Goal: Task Accomplishment & Management: Use online tool/utility

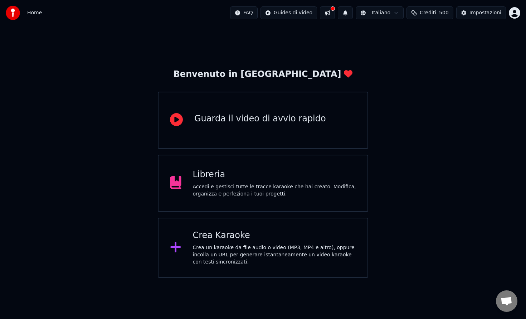
click at [275, 191] on div "Accedi e gestisci tutte le tracce karaoke che hai creato. Modifica, organizza e…" at bounding box center [275, 190] width 164 height 14
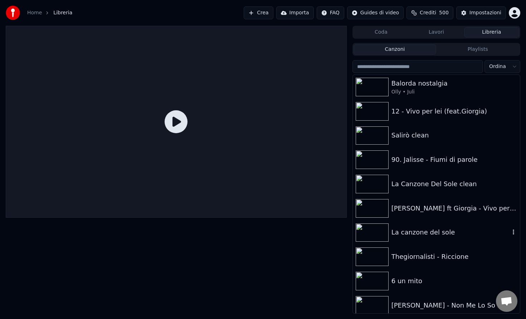
click at [413, 232] on div "La canzone del sole" at bounding box center [451, 232] width 119 height 10
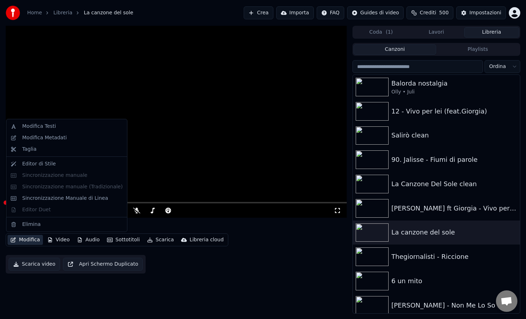
click at [34, 238] on button "Modifica" at bounding box center [25, 240] width 35 height 10
click at [60, 127] on div "Modifica Testi" at bounding box center [72, 126] width 101 height 7
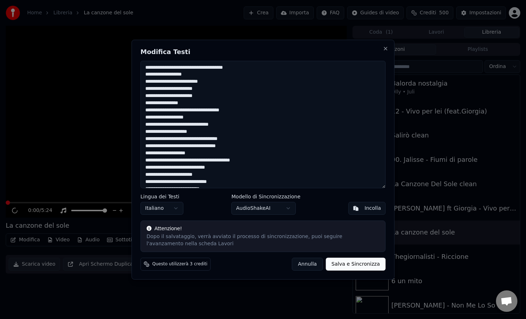
click at [193, 67] on textarea at bounding box center [263, 124] width 245 height 127
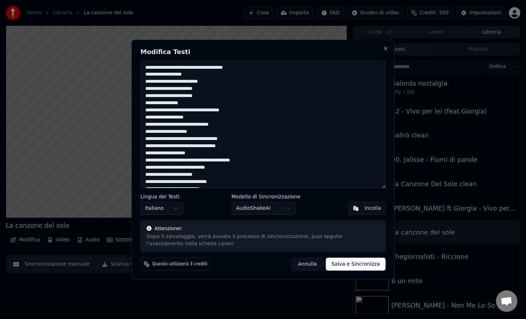
click at [311, 265] on button "Annulla" at bounding box center [307, 264] width 31 height 13
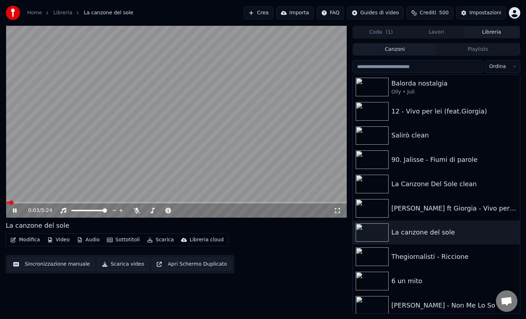
click at [82, 119] on video at bounding box center [176, 122] width 341 height 192
click at [23, 241] on button "Modifica" at bounding box center [25, 240] width 35 height 10
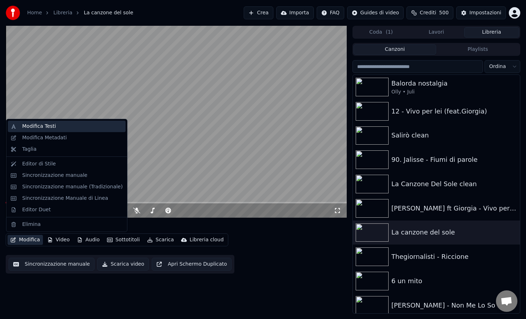
click at [53, 125] on div "Modifica Testi" at bounding box center [39, 126] width 34 height 7
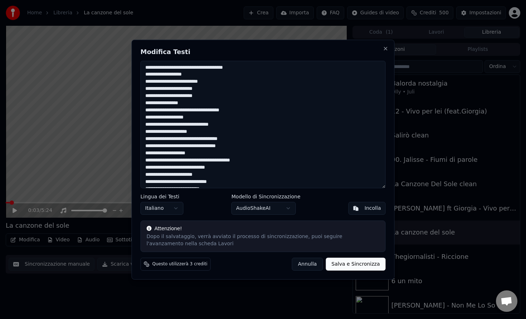
click at [194, 67] on textarea at bounding box center [263, 124] width 245 height 127
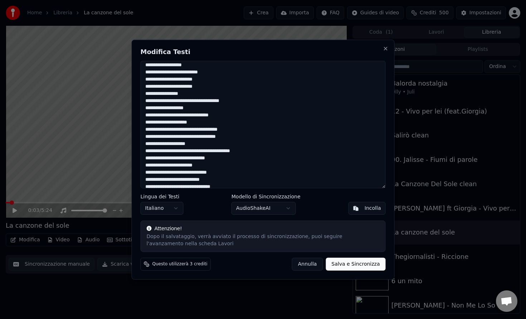
scroll to position [14, 0]
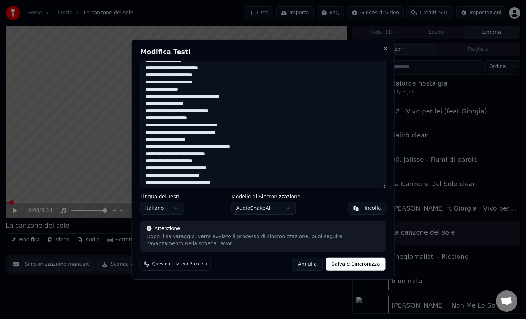
drag, startPoint x: 195, startPoint y: 90, endPoint x: 139, endPoint y: 93, distance: 56.6
click at [139, 93] on div "Modifica Testi Lingua dei Testi Italiano Modello di Sincronizzazione AudioShake…" at bounding box center [263, 159] width 263 height 240
click at [179, 96] on textarea at bounding box center [263, 124] width 245 height 127
click at [196, 106] on textarea at bounding box center [263, 124] width 245 height 127
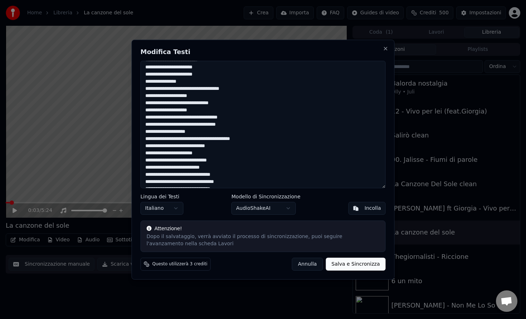
scroll to position [23, 0]
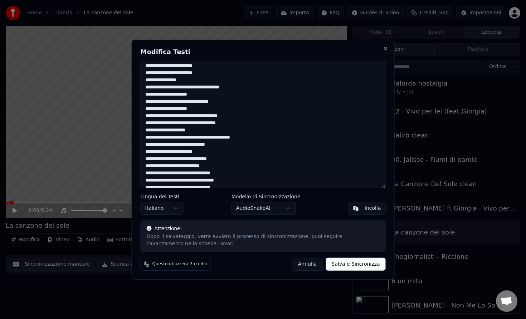
click at [201, 116] on textarea at bounding box center [263, 124] width 245 height 127
drag, startPoint x: 223, startPoint y: 116, endPoint x: 192, endPoint y: 119, distance: 31.2
click at [192, 119] on textarea at bounding box center [263, 124] width 245 height 127
drag, startPoint x: 195, startPoint y: 130, endPoint x: 175, endPoint y: 131, distance: 20.4
click at [175, 131] on textarea at bounding box center [263, 124] width 245 height 127
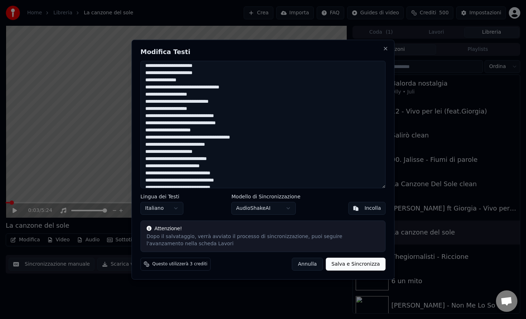
drag, startPoint x: 174, startPoint y: 145, endPoint x: 189, endPoint y: 145, distance: 15.0
click at [189, 145] on textarea at bounding box center [263, 124] width 245 height 127
click at [213, 143] on textarea at bounding box center [263, 124] width 245 height 127
drag, startPoint x: 211, startPoint y: 151, endPoint x: 149, endPoint y: 154, distance: 62.0
click at [149, 154] on textarea at bounding box center [263, 124] width 245 height 127
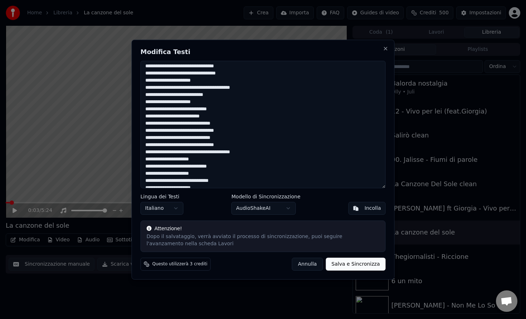
scroll to position [78, 0]
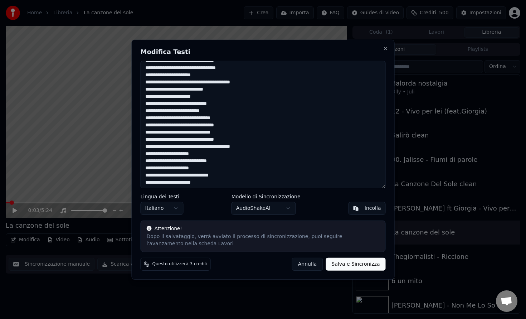
drag, startPoint x: 227, startPoint y: 118, endPoint x: 145, endPoint y: 117, distance: 81.3
click at [145, 117] on textarea at bounding box center [263, 124] width 245 height 127
drag, startPoint x: 174, startPoint y: 125, endPoint x: 161, endPoint y: 126, distance: 12.2
click at [161, 126] on textarea at bounding box center [263, 124] width 245 height 127
drag, startPoint x: 226, startPoint y: 133, endPoint x: 122, endPoint y: 135, distance: 104.6
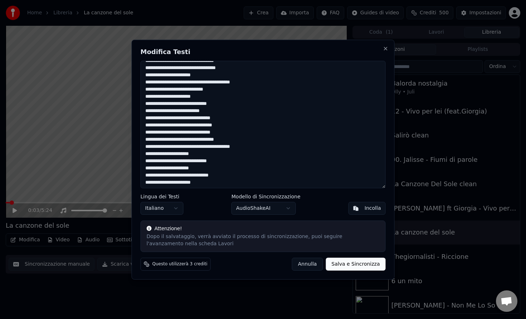
click at [122, 135] on body "Home Libreria La canzone del sole Crea Importa FAQ Guides di video Crediti 500 …" at bounding box center [263, 159] width 526 height 319
click at [226, 132] on textarea at bounding box center [263, 124] width 245 height 127
drag, startPoint x: 226, startPoint y: 132, endPoint x: 144, endPoint y: 131, distance: 82.3
click at [144, 131] on textarea at bounding box center [263, 124] width 245 height 127
drag, startPoint x: 175, startPoint y: 140, endPoint x: 160, endPoint y: 140, distance: 14.3
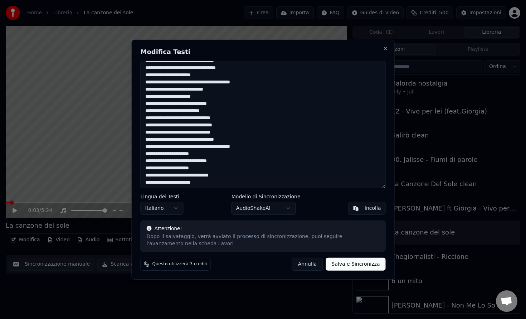
click at [160, 140] on textarea at bounding box center [263, 124] width 245 height 127
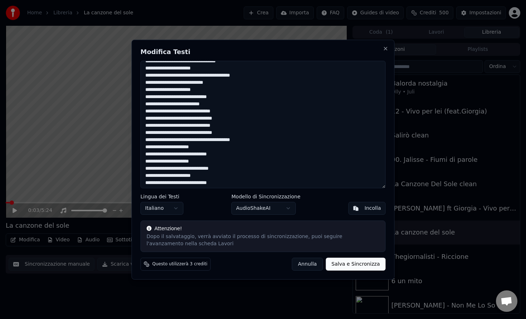
scroll to position [86, 0]
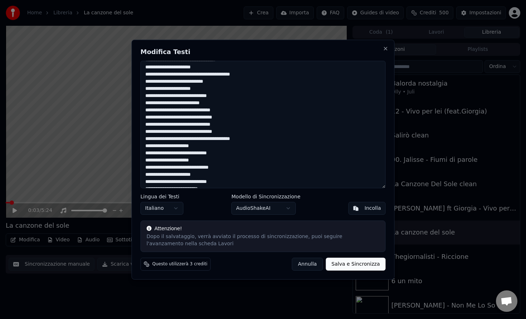
drag, startPoint x: 230, startPoint y: 139, endPoint x: 246, endPoint y: 139, distance: 16.1
click at [246, 139] on textarea at bounding box center [263, 124] width 245 height 127
drag, startPoint x: 188, startPoint y: 139, endPoint x: 152, endPoint y: 139, distance: 35.4
click at [152, 140] on textarea at bounding box center [263, 124] width 245 height 127
click at [167, 154] on textarea at bounding box center [263, 124] width 245 height 127
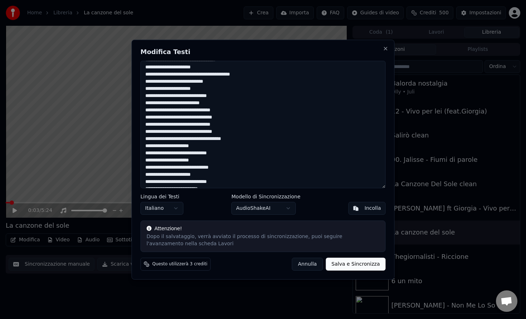
click at [174, 152] on textarea at bounding box center [263, 124] width 245 height 127
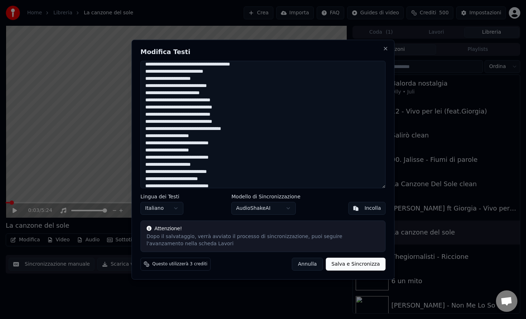
scroll to position [98, 0]
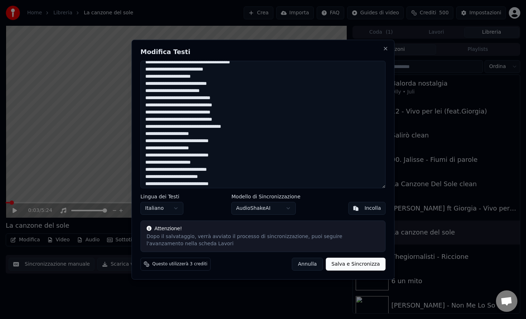
drag, startPoint x: 232, startPoint y: 155, endPoint x: 182, endPoint y: 156, distance: 50.1
click at [182, 156] on textarea at bounding box center [263, 124] width 245 height 127
click at [210, 161] on textarea at bounding box center [263, 124] width 245 height 127
click at [173, 161] on textarea at bounding box center [263, 124] width 245 height 127
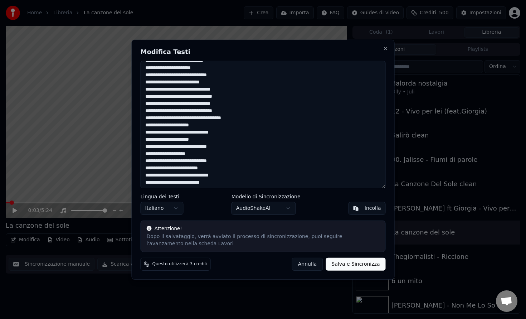
scroll to position [113, 0]
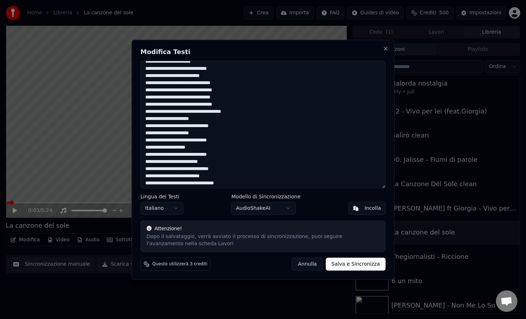
click at [175, 161] on textarea at bounding box center [263, 124] width 245 height 127
click at [225, 161] on textarea at bounding box center [263, 124] width 245 height 127
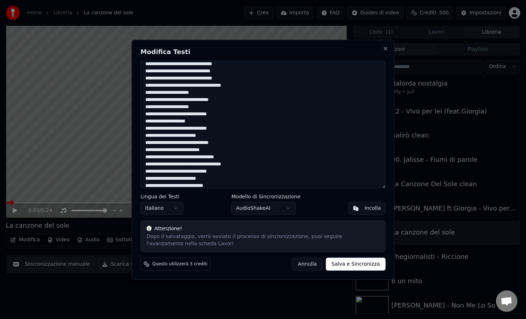
scroll to position [140, 0]
click at [202, 157] on textarea at bounding box center [263, 124] width 245 height 127
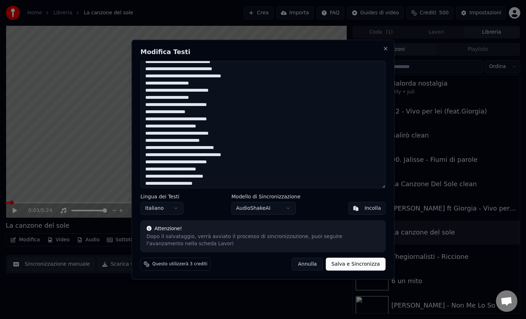
scroll to position [150, 0]
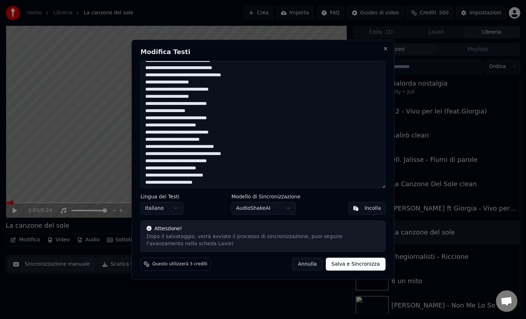
drag, startPoint x: 209, startPoint y: 152, endPoint x: 194, endPoint y: 152, distance: 15.4
click at [194, 152] on textarea at bounding box center [263, 124] width 245 height 127
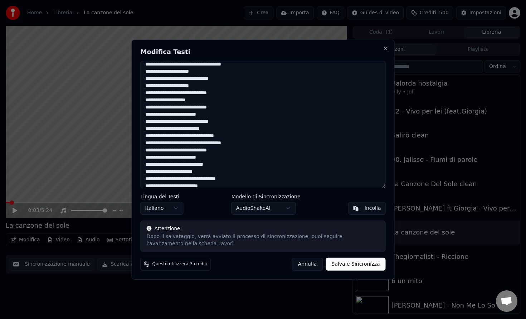
scroll to position [160, 0]
click at [211, 156] on textarea at bounding box center [263, 124] width 245 height 127
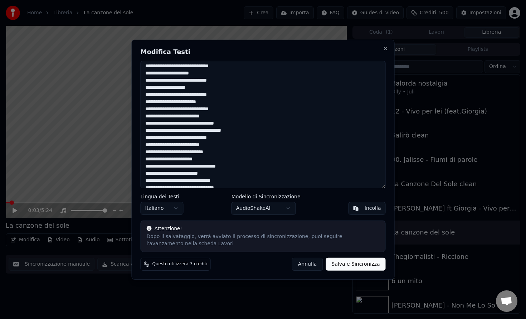
scroll to position [174, 0]
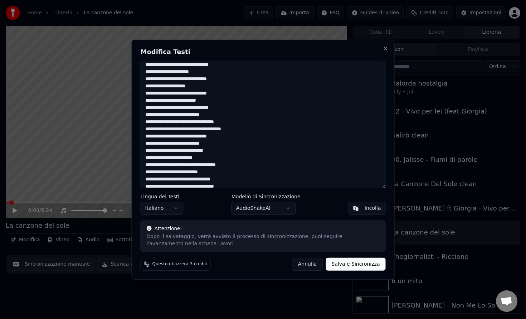
click at [209, 153] on textarea at bounding box center [263, 124] width 245 height 127
click at [205, 159] on textarea at bounding box center [263, 124] width 245 height 127
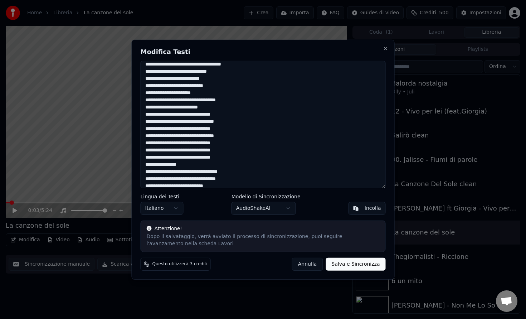
scroll to position [239, 0]
drag, startPoint x: 174, startPoint y: 134, endPoint x: 162, endPoint y: 134, distance: 12.5
click at [162, 134] on textarea at bounding box center [263, 124] width 245 height 127
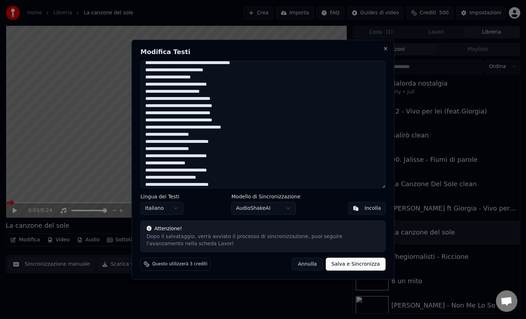
scroll to position [90, 0]
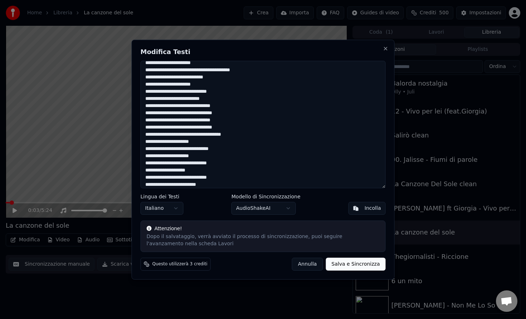
drag, startPoint x: 236, startPoint y: 105, endPoint x: 136, endPoint y: 105, distance: 99.9
click at [136, 105] on div "Modifica Testi Lingua dei Testi Italiano Modello di Sincronizzazione AudioShake…" at bounding box center [263, 159] width 263 height 240
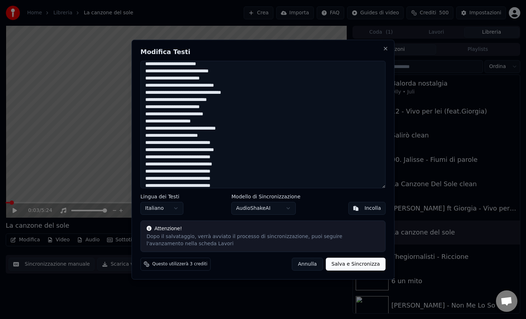
scroll to position [212, 0]
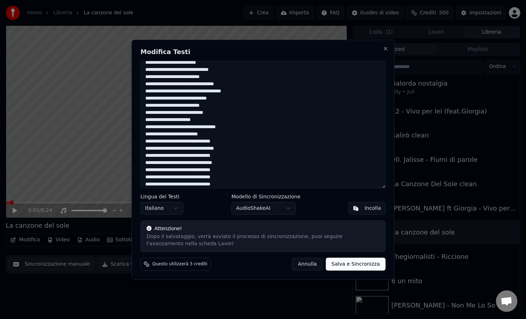
click at [200, 106] on textarea at bounding box center [263, 124] width 245 height 127
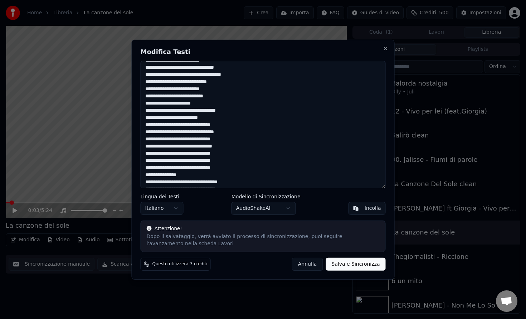
scroll to position [231, 0]
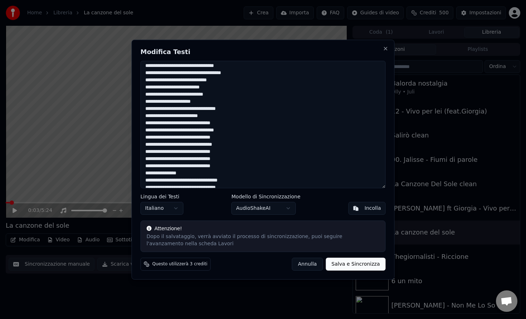
drag, startPoint x: 238, startPoint y: 122, endPoint x: 136, endPoint y: 122, distance: 101.3
click at [136, 122] on div "Modifica Testi Lingua dei Testi Italiano Modello di Sincronizzazione AudioShake…" at bounding box center [263, 159] width 263 height 240
click at [173, 130] on textarea at bounding box center [263, 124] width 245 height 127
drag, startPoint x: 238, startPoint y: 136, endPoint x: 134, endPoint y: 140, distance: 104.2
click at [134, 140] on div "Modifica Testi Lingua dei Testi Italiano Modello di Sincronizzazione AudioShake…" at bounding box center [263, 159] width 263 height 240
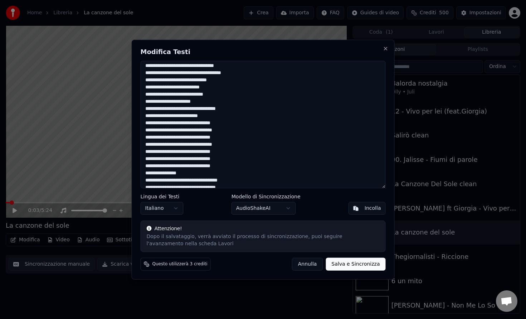
drag, startPoint x: 241, startPoint y: 152, endPoint x: 115, endPoint y: 156, distance: 126.8
click at [115, 156] on body "Home Libreria La canzone del sole Crea Importa FAQ Guides di video Crediti 500 …" at bounding box center [263, 159] width 526 height 319
click at [246, 155] on textarea at bounding box center [263, 124] width 245 height 127
drag, startPoint x: 238, startPoint y: 152, endPoint x: 142, endPoint y: 153, distance: 96.0
click at [142, 153] on textarea at bounding box center [263, 124] width 245 height 127
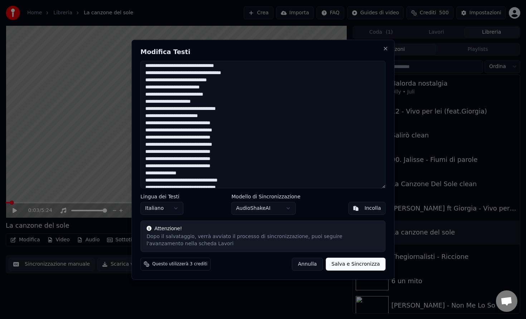
drag, startPoint x: 241, startPoint y: 159, endPoint x: 137, endPoint y: 157, distance: 103.1
click at [137, 157] on div "Modifica Testi Lingua dei Testi Italiano Modello di Sincronizzazione AudioShake…" at bounding box center [263, 159] width 263 height 240
drag, startPoint x: 237, startPoint y: 166, endPoint x: 140, endPoint y: 169, distance: 97.0
click at [141, 169] on textarea at bounding box center [263, 124] width 245 height 127
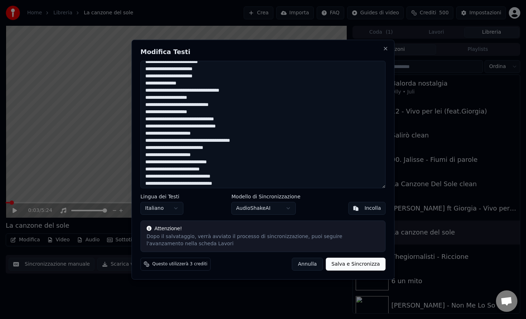
scroll to position [0, 0]
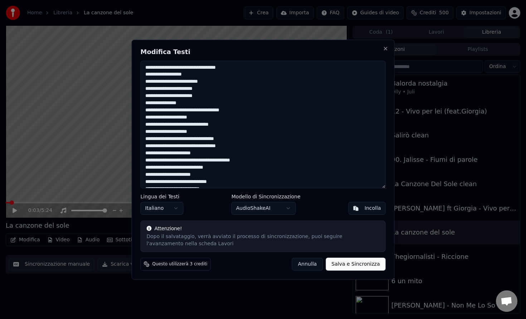
click at [149, 112] on textarea at bounding box center [263, 124] width 245 height 127
click at [177, 105] on textarea at bounding box center [263, 124] width 245 height 127
click at [148, 108] on textarea at bounding box center [263, 124] width 245 height 127
click at [237, 116] on textarea at bounding box center [263, 124] width 245 height 127
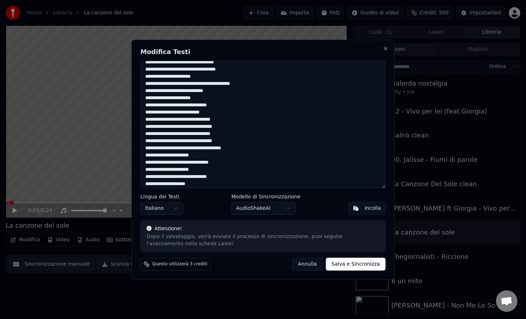
scroll to position [87, 0]
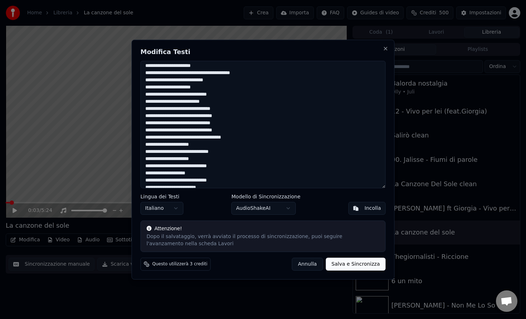
type textarea "**********"
click at [356, 262] on button "Salva e Sincronizza" at bounding box center [356, 264] width 60 height 13
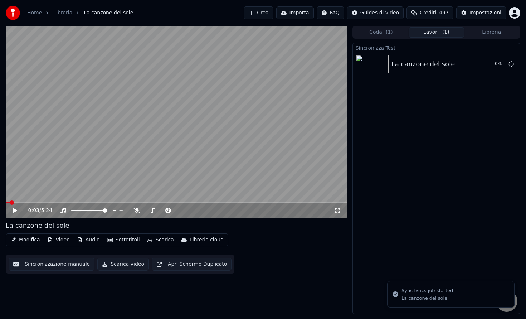
click at [191, 159] on video at bounding box center [176, 122] width 341 height 192
click at [22, 203] on span at bounding box center [176, 202] width 341 height 1
click at [16, 203] on span at bounding box center [11, 202] width 10 height 1
click at [133, 213] on div "0:12 / 5:24" at bounding box center [181, 210] width 306 height 7
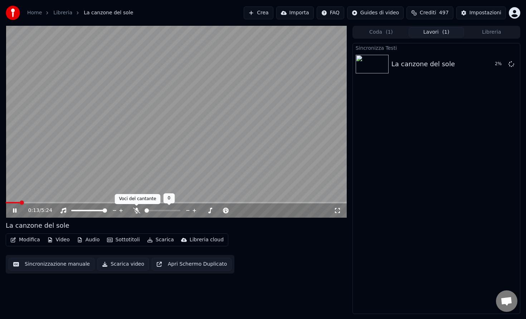
click at [142, 208] on div at bounding box center [169, 210] width 58 height 7
click at [164, 211] on span at bounding box center [163, 210] width 36 height 1
click at [173, 210] on span at bounding box center [163, 210] width 36 height 1
click at [67, 157] on video at bounding box center [176, 122] width 341 height 192
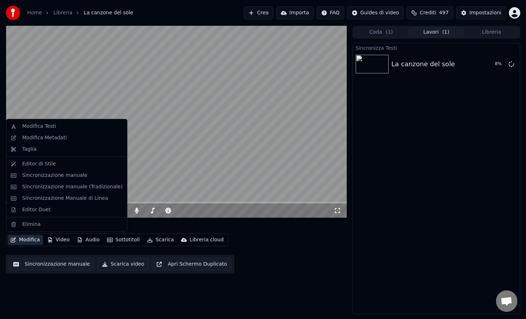
click at [28, 240] on button "Modifica" at bounding box center [25, 240] width 35 height 10
click at [57, 124] on div "Modifica Testi" at bounding box center [72, 126] width 101 height 7
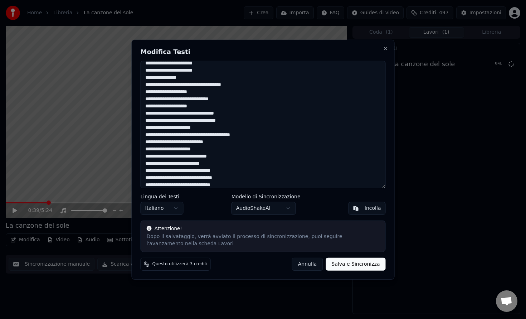
scroll to position [0, 0]
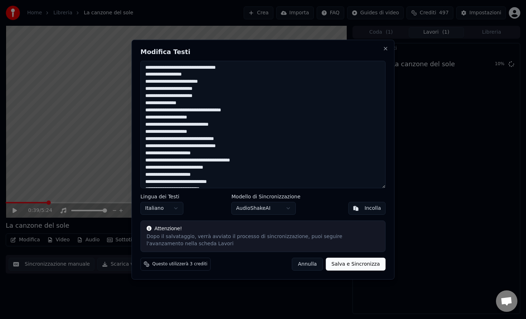
click at [342, 263] on button "Salva e Sincronizza" at bounding box center [356, 264] width 60 height 13
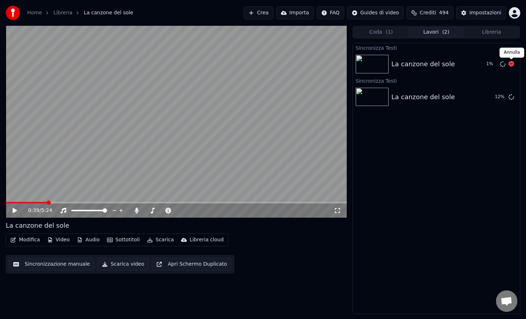
click at [508, 67] on div "1 %" at bounding box center [499, 64] width 31 height 9
click at [510, 67] on div at bounding box center [512, 64] width 6 height 9
click at [511, 64] on icon at bounding box center [512, 64] width 6 height 6
click at [511, 66] on icon at bounding box center [512, 64] width 6 height 6
click at [115, 88] on video at bounding box center [176, 122] width 341 height 192
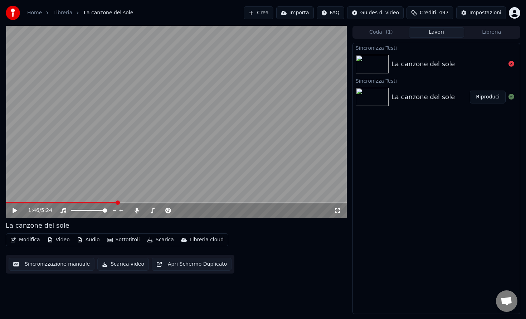
click at [21, 237] on button "Modifica" at bounding box center [25, 240] width 35 height 10
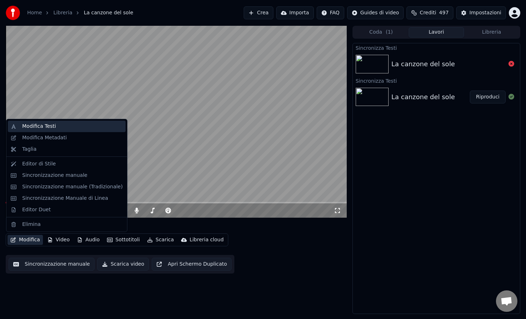
click at [56, 129] on div "Modifica Testi" at bounding box center [72, 126] width 101 height 7
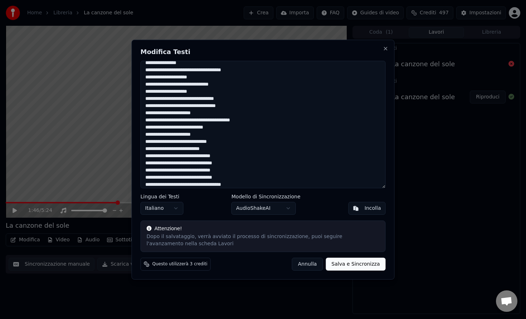
scroll to position [47, 0]
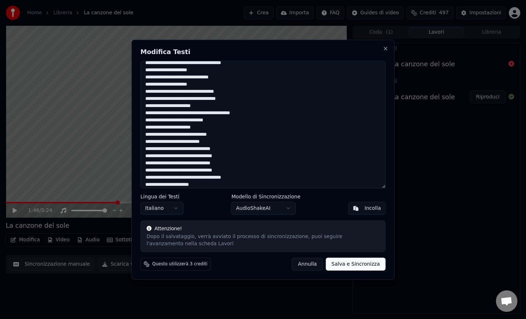
click at [167, 172] on textarea at bounding box center [263, 124] width 245 height 127
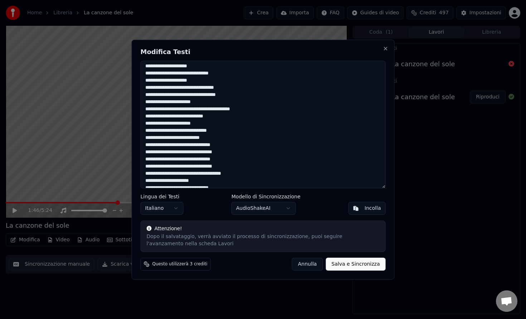
scroll to position [53, 0]
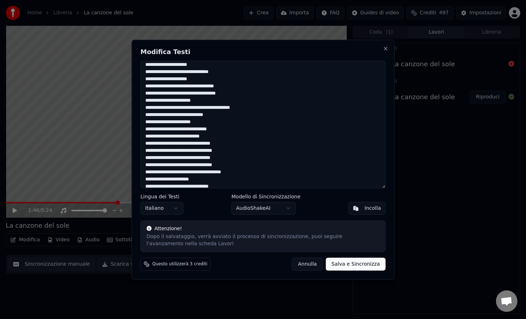
click at [170, 152] on textarea at bounding box center [263, 124] width 245 height 127
click at [228, 159] on textarea at bounding box center [263, 124] width 245 height 127
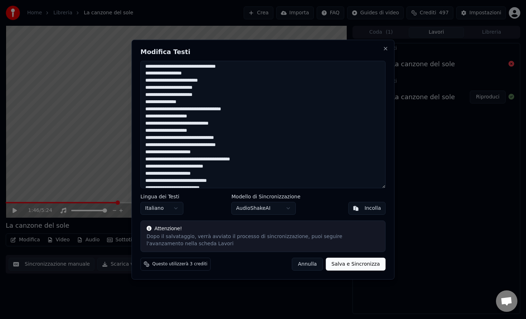
scroll to position [0, 0]
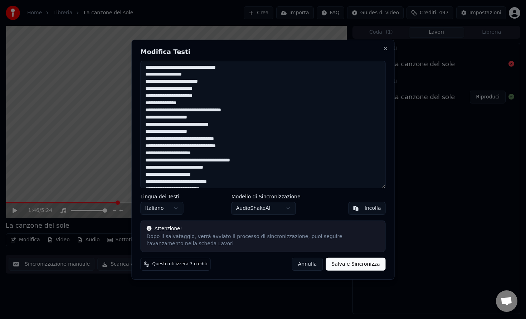
drag, startPoint x: 210, startPoint y: 89, endPoint x: 156, endPoint y: 90, distance: 54.1
click at [156, 90] on textarea at bounding box center [263, 124] width 245 height 127
click at [167, 89] on textarea at bounding box center [263, 124] width 245 height 127
drag, startPoint x: 156, startPoint y: 89, endPoint x: 163, endPoint y: 90, distance: 6.9
click at [163, 90] on textarea at bounding box center [263, 124] width 245 height 127
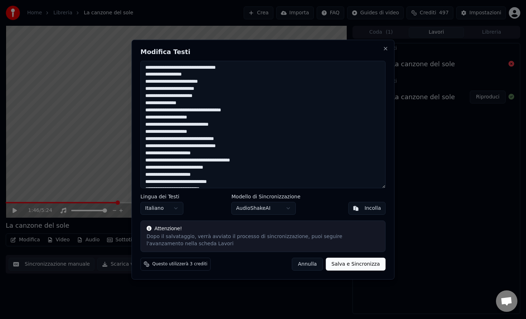
click at [216, 90] on textarea at bounding box center [263, 124] width 245 height 127
click at [198, 88] on textarea at bounding box center [263, 124] width 245 height 127
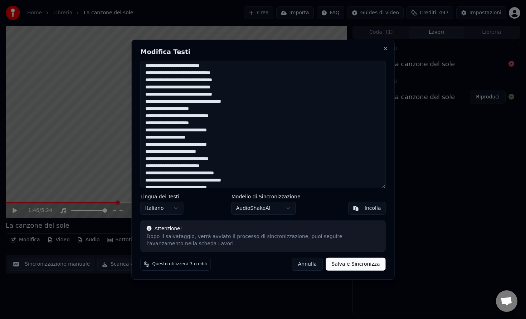
scroll to position [125, 0]
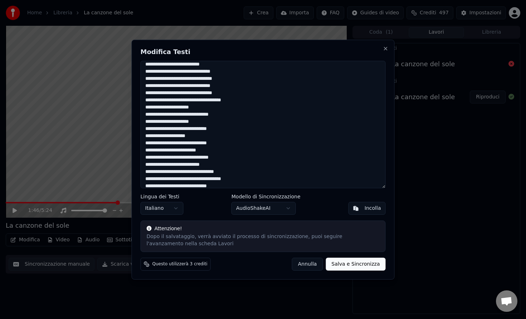
click at [176, 114] on textarea at bounding box center [263, 124] width 245 height 127
click at [195, 137] on textarea at bounding box center [263, 124] width 245 height 127
click at [229, 123] on textarea at bounding box center [263, 124] width 245 height 127
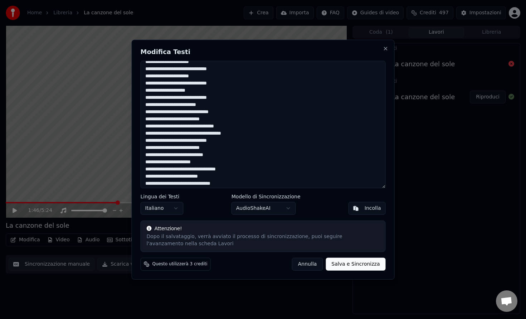
scroll to position [174, 0]
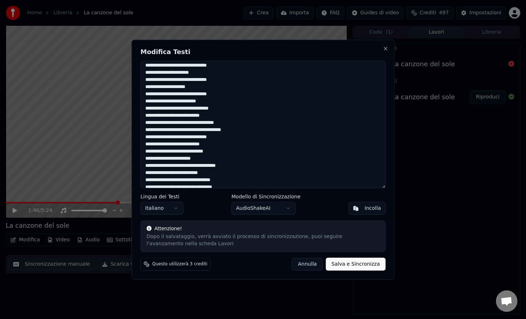
drag, startPoint x: 170, startPoint y: 159, endPoint x: 146, endPoint y: 160, distance: 24.4
click at [146, 160] on textarea at bounding box center [263, 124] width 245 height 127
click at [203, 151] on textarea at bounding box center [263, 124] width 245 height 127
click at [199, 151] on textarea at bounding box center [263, 124] width 245 height 127
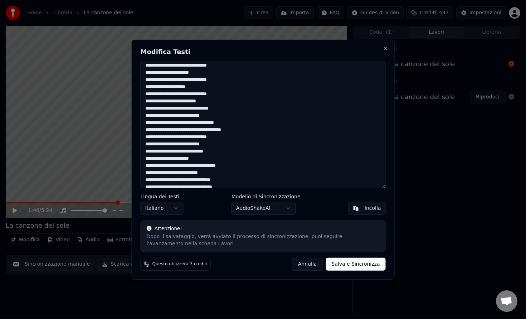
click at [199, 151] on textarea at bounding box center [263, 124] width 245 height 127
click at [184, 150] on textarea at bounding box center [263, 124] width 245 height 127
click at [214, 151] on textarea at bounding box center [263, 124] width 245 height 127
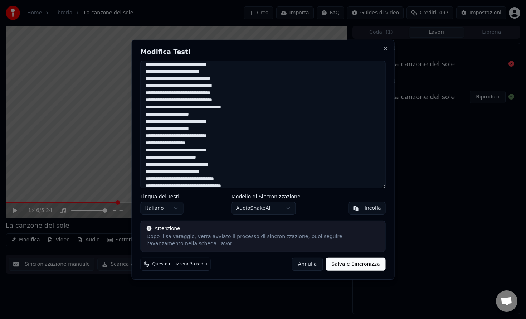
scroll to position [115, 0]
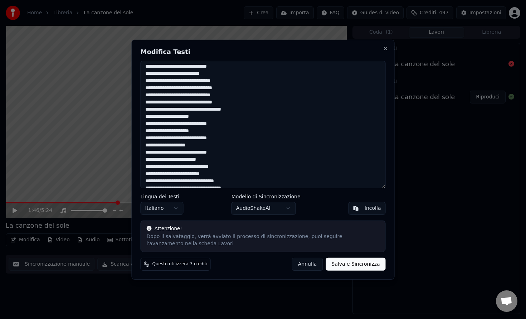
click at [200, 147] on textarea at bounding box center [263, 124] width 245 height 127
click at [201, 145] on textarea at bounding box center [263, 124] width 245 height 127
click at [169, 145] on textarea at bounding box center [263, 124] width 245 height 127
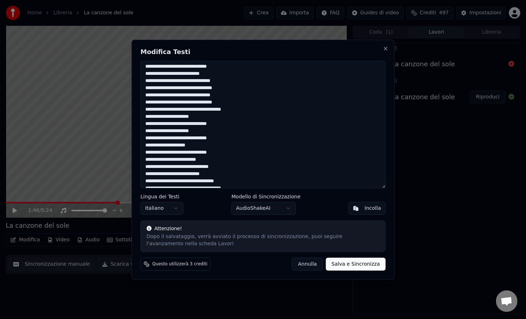
drag, startPoint x: 170, startPoint y: 145, endPoint x: 203, endPoint y: 148, distance: 33.1
click at [203, 148] on textarea at bounding box center [263, 124] width 245 height 127
type textarea "**********"
click at [344, 265] on button "Salva e Sincronizza" at bounding box center [356, 264] width 60 height 13
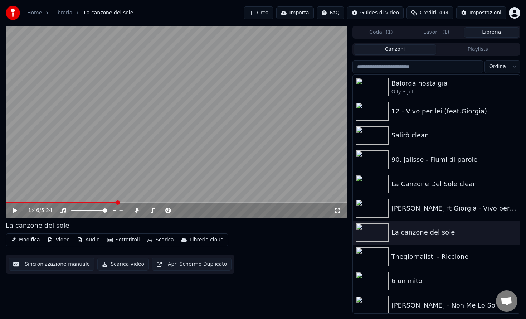
click at [487, 31] on button "Libreria" at bounding box center [491, 32] width 55 height 10
click at [441, 162] on div "90. Jalisse - Fiumi di parole" at bounding box center [451, 160] width 119 height 10
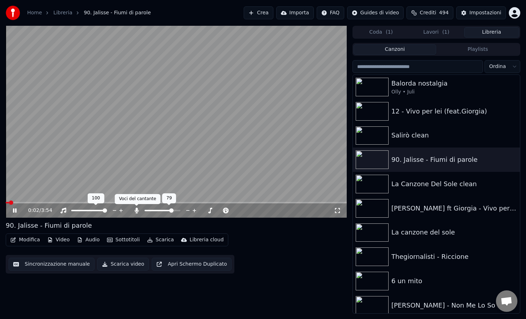
click at [134, 212] on icon at bounding box center [136, 211] width 7 height 6
click at [162, 211] on div at bounding box center [169, 210] width 58 height 7
click at [171, 211] on div at bounding box center [169, 210] width 58 height 7
click at [169, 211] on div at bounding box center [169, 210] width 58 height 7
click at [156, 210] on span at bounding box center [163, 210] width 36 height 1
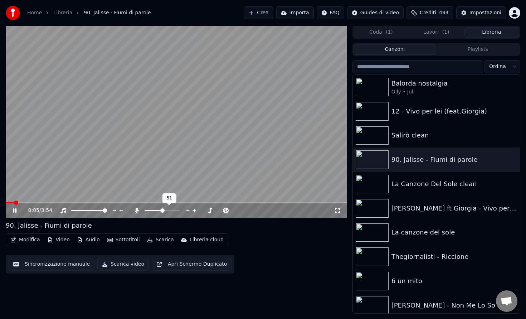
click at [163, 211] on span at bounding box center [162, 210] width 4 height 4
click at [30, 203] on span at bounding box center [176, 202] width 341 height 1
click at [187, 170] on video at bounding box center [176, 122] width 341 height 192
click at [24, 241] on button "Modifica" at bounding box center [25, 240] width 35 height 10
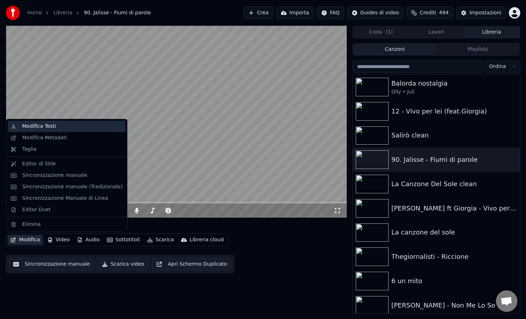
click at [44, 127] on div "Modifica Testi" at bounding box center [39, 126] width 34 height 7
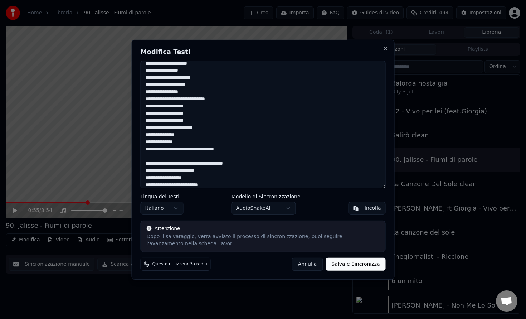
scroll to position [5, 0]
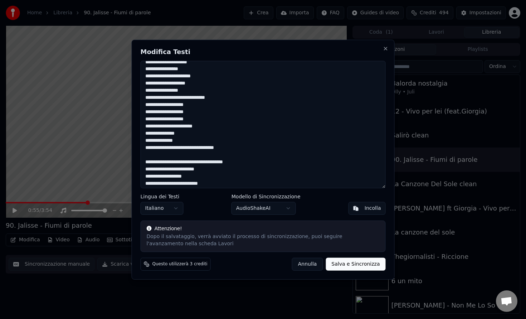
drag, startPoint x: 193, startPoint y: 98, endPoint x: 172, endPoint y: 98, distance: 21.5
click at [172, 98] on textarea at bounding box center [263, 124] width 245 height 127
click at [195, 126] on textarea at bounding box center [263, 124] width 245 height 127
click at [212, 126] on textarea at bounding box center [263, 124] width 245 height 127
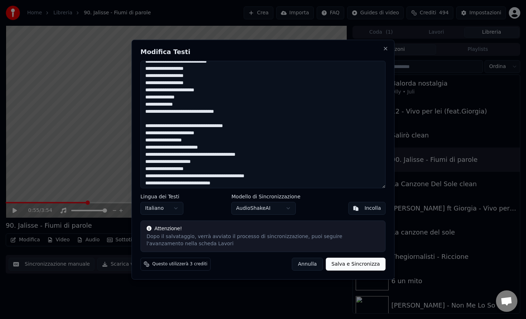
scroll to position [45, 0]
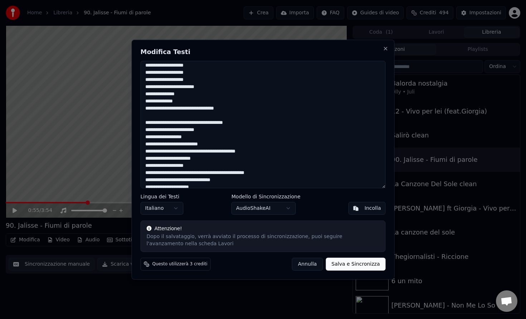
click at [149, 125] on textarea at bounding box center [263, 124] width 245 height 127
click at [187, 143] on textarea at bounding box center [263, 124] width 245 height 127
click at [189, 123] on textarea at bounding box center [263, 124] width 245 height 127
click at [221, 132] on textarea at bounding box center [263, 124] width 245 height 127
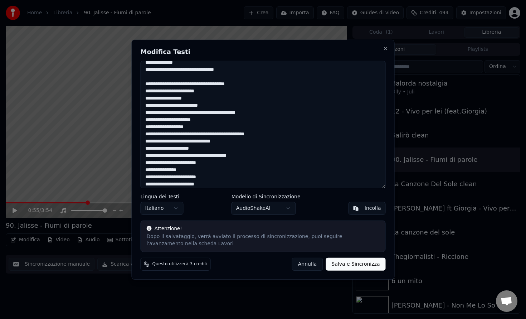
scroll to position [84, 0]
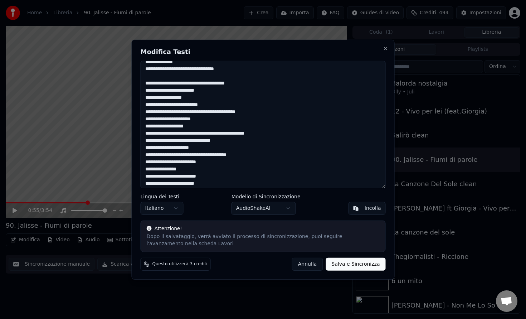
click at [201, 119] on textarea at bounding box center [263, 124] width 245 height 127
click at [212, 132] on textarea at bounding box center [263, 124] width 245 height 127
click at [200, 148] on textarea at bounding box center [263, 124] width 245 height 127
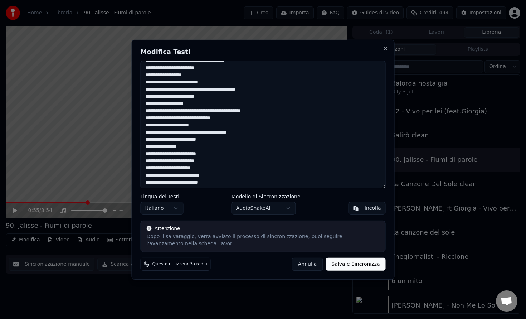
scroll to position [108, 0]
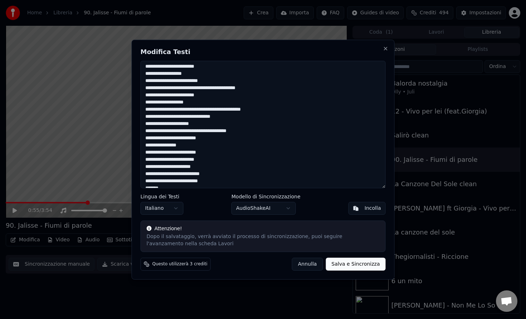
click at [207, 138] on textarea at bounding box center [263, 124] width 245 height 127
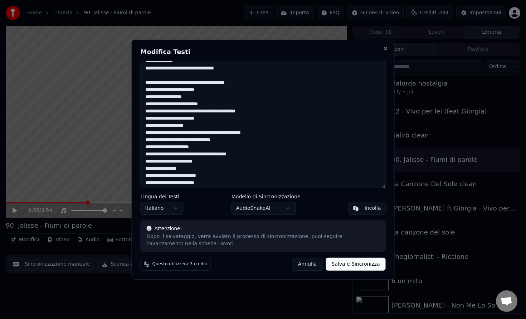
scroll to position [80, 0]
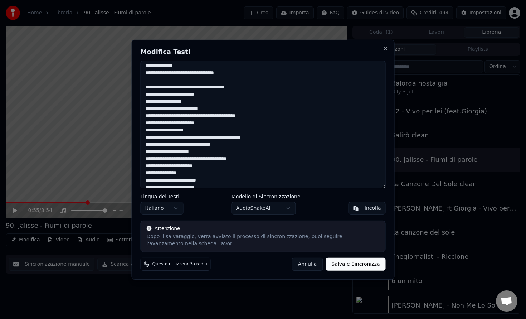
click at [189, 83] on textarea at bounding box center [263, 124] width 245 height 127
click at [186, 88] on textarea at bounding box center [263, 124] width 245 height 127
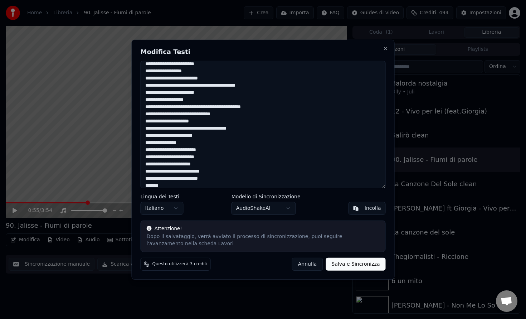
scroll to position [116, 0]
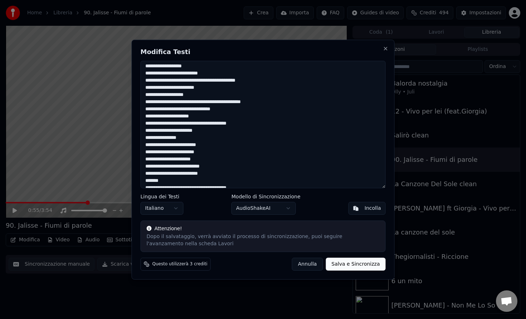
drag, startPoint x: 186, startPoint y: 137, endPoint x: 133, endPoint y: 139, distance: 53.0
click at [133, 139] on div "Modifica Testi Lingua dei Testi Italiano Modello di Sincronizzazione AudioShake…" at bounding box center [263, 159] width 263 height 240
drag, startPoint x: 191, startPoint y: 145, endPoint x: 133, endPoint y: 147, distance: 58.4
click at [133, 147] on div "Modifica Testi Lingua dei Testi Italiano Modello di Sincronizzazione AudioShake…" at bounding box center [263, 159] width 263 height 240
drag, startPoint x: 205, startPoint y: 158, endPoint x: 180, endPoint y: 159, distance: 25.1
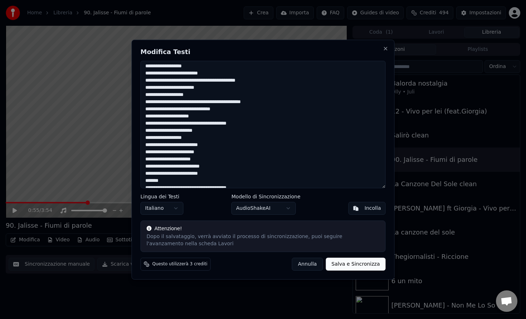
click at [180, 159] on textarea at bounding box center [263, 124] width 245 height 127
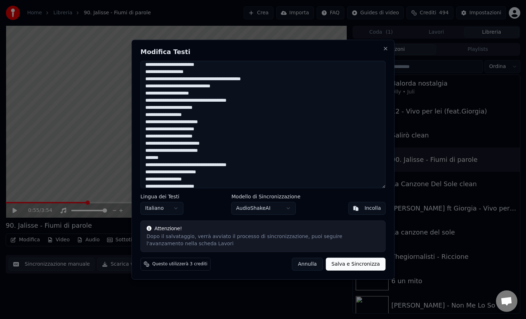
scroll to position [141, 0]
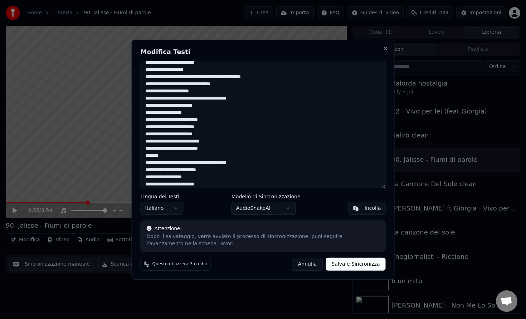
click at [182, 162] on textarea at bounding box center [263, 124] width 245 height 127
click at [216, 161] on textarea at bounding box center [263, 124] width 245 height 127
click at [197, 170] on textarea at bounding box center [263, 124] width 245 height 127
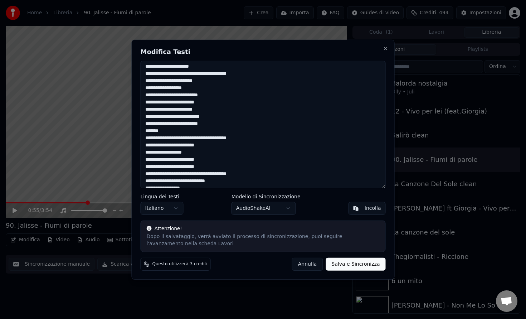
scroll to position [176, 0]
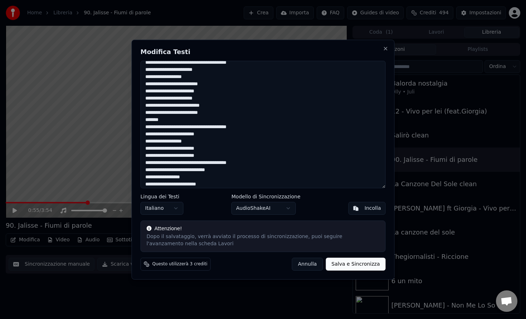
click at [183, 150] on textarea at bounding box center [263, 124] width 245 height 127
click at [183, 162] on textarea at bounding box center [263, 124] width 245 height 127
click at [221, 162] on textarea at bounding box center [263, 124] width 245 height 127
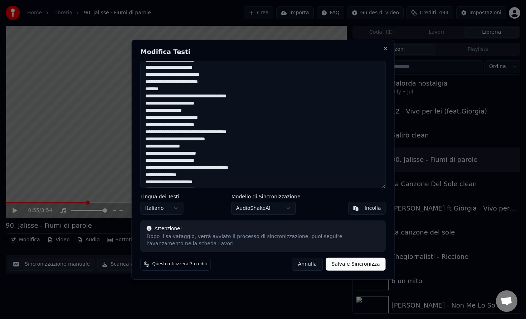
scroll to position [210, 0]
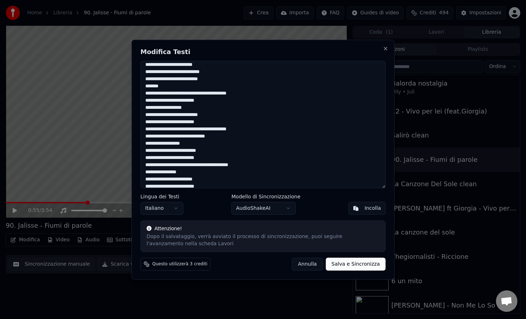
drag, startPoint x: 218, startPoint y: 136, endPoint x: 182, endPoint y: 137, distance: 35.8
click at [182, 137] on textarea at bounding box center [263, 124] width 245 height 127
drag, startPoint x: 192, startPoint y: 144, endPoint x: 125, endPoint y: 146, distance: 67.3
click at [125, 146] on body "Home Libreria 90. Jalisse - Fiumi di parole Crea Importa FAQ Guides di video Cr…" at bounding box center [263, 159] width 526 height 319
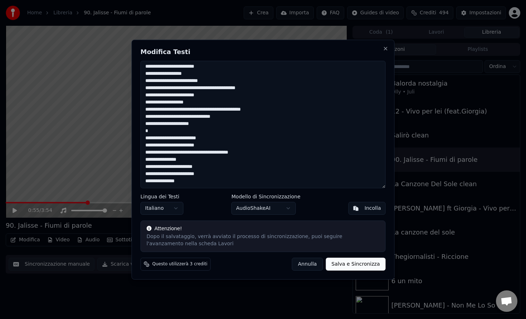
scroll to position [108, 0]
click at [228, 139] on textarea "**********" at bounding box center [263, 124] width 245 height 127
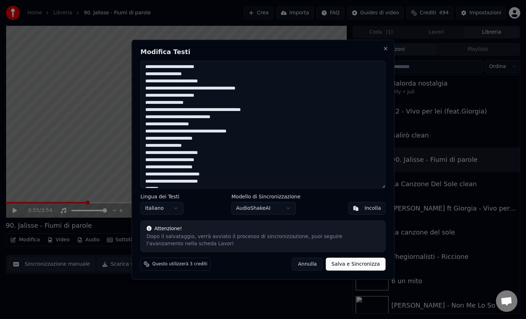
scroll to position [210, 0]
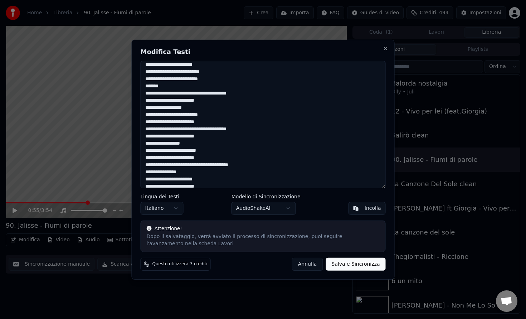
click at [200, 145] on textarea at bounding box center [263, 124] width 245 height 127
drag, startPoint x: 197, startPoint y: 143, endPoint x: 148, endPoint y: 143, distance: 49.0
click at [148, 143] on textarea at bounding box center [263, 124] width 245 height 127
drag, startPoint x: 211, startPoint y: 151, endPoint x: 149, endPoint y: 151, distance: 62.3
click at [149, 151] on textarea at bounding box center [263, 124] width 245 height 127
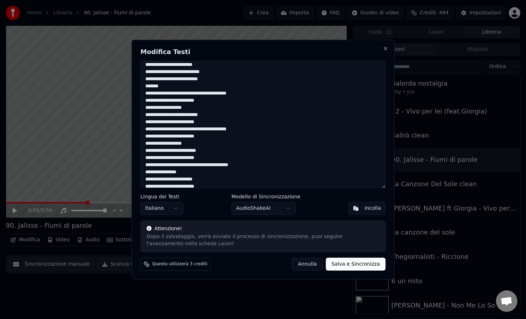
click at [185, 151] on textarea at bounding box center [263, 124] width 245 height 127
drag, startPoint x: 188, startPoint y: 151, endPoint x: 139, endPoint y: 152, distance: 49.8
click at [139, 152] on div "Modifica Testi Lingua dei Testi Italiano Modello di Sincronizzazione AudioShake…" at bounding box center [263, 159] width 263 height 240
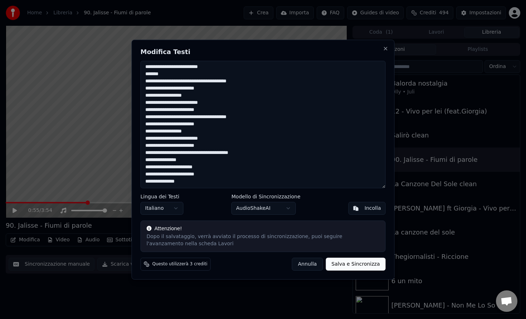
drag, startPoint x: 190, startPoint y: 158, endPoint x: 134, endPoint y: 160, distance: 56.3
click at [135, 161] on div "Modifica Testi Lingua dei Testi Italiano Modello di Sincronizzazione AudioShake…" at bounding box center [263, 159] width 263 height 240
drag, startPoint x: 183, startPoint y: 167, endPoint x: 152, endPoint y: 166, distance: 31.1
click at [152, 166] on textarea at bounding box center [263, 124] width 245 height 127
click at [154, 168] on textarea at bounding box center [263, 124] width 245 height 127
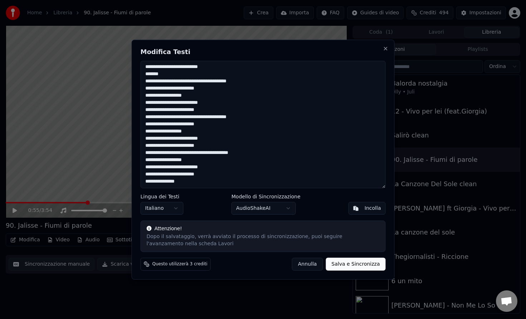
click at [149, 182] on textarea at bounding box center [263, 124] width 245 height 127
type textarea "**********"
click at [350, 267] on button "Salva e Sincronizza" at bounding box center [356, 264] width 60 height 13
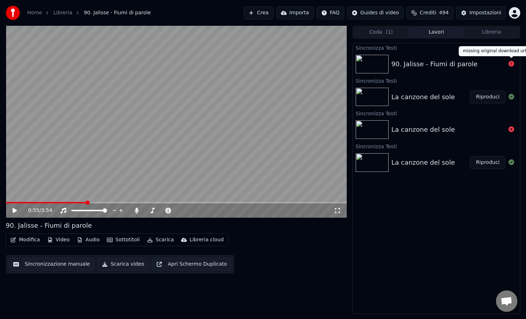
click at [512, 64] on icon at bounding box center [512, 64] width 6 height 6
click at [441, 69] on div "90. Jalisse - Fiumi di parole" at bounding box center [435, 64] width 86 height 10
click at [514, 65] on div at bounding box center [511, 64] width 11 height 9
click at [512, 64] on icon at bounding box center [512, 64] width 6 height 6
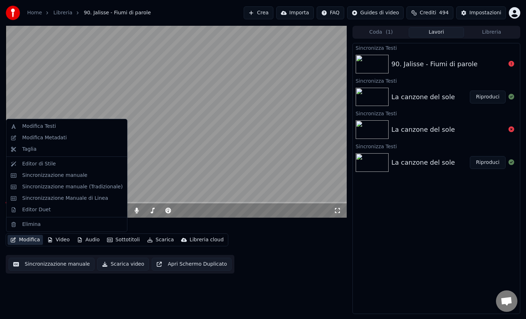
click at [29, 238] on button "Modifica" at bounding box center [25, 240] width 35 height 10
click at [62, 125] on div "Modifica Testi" at bounding box center [72, 126] width 101 height 7
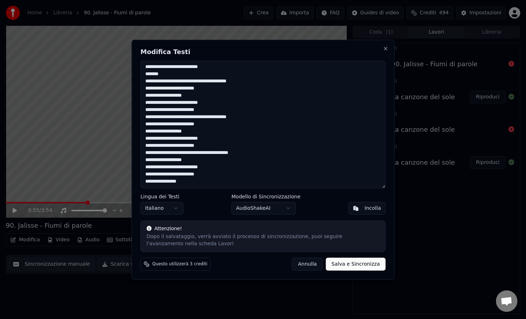
click at [346, 266] on button "Salva e Sincronizza" at bounding box center [356, 264] width 60 height 13
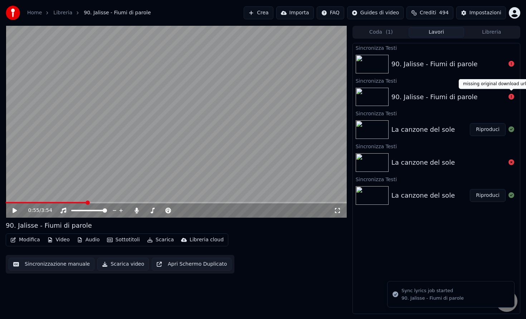
click at [513, 96] on icon at bounding box center [512, 97] width 6 height 6
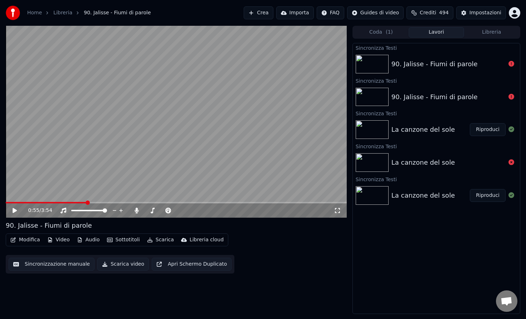
click at [511, 96] on icon at bounding box center [512, 97] width 6 height 6
click at [468, 92] on div "90. Jalisse - Fiumi di parole" at bounding box center [435, 97] width 86 height 10
click at [466, 58] on div "90. Jalisse - Fiumi di parole" at bounding box center [436, 64] width 167 height 24
click at [384, 32] on button "Coda ( 1 )" at bounding box center [381, 32] width 55 height 10
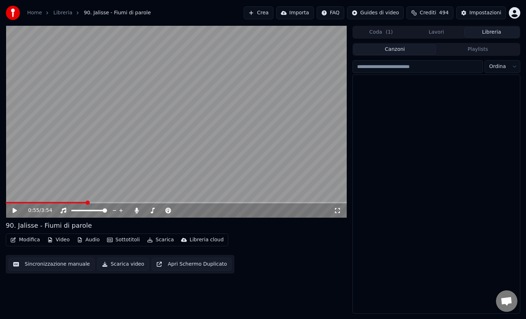
click at [493, 35] on button "Libreria" at bounding box center [491, 32] width 55 height 10
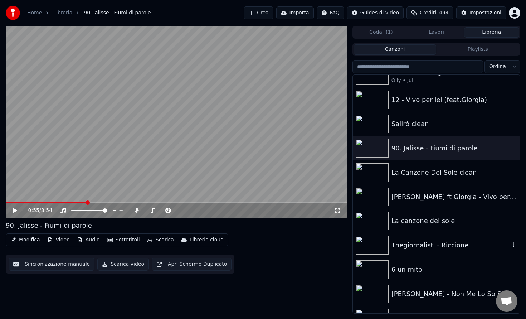
scroll to position [0, 0]
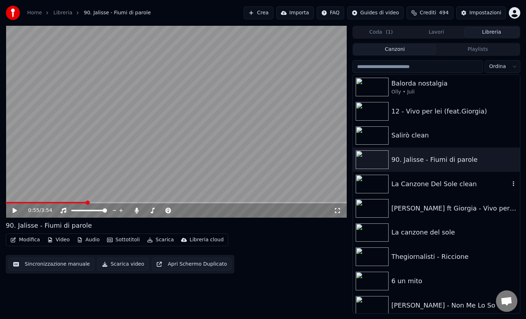
click at [425, 188] on div "La Canzone Del Sole clean" at bounding box center [451, 184] width 119 height 10
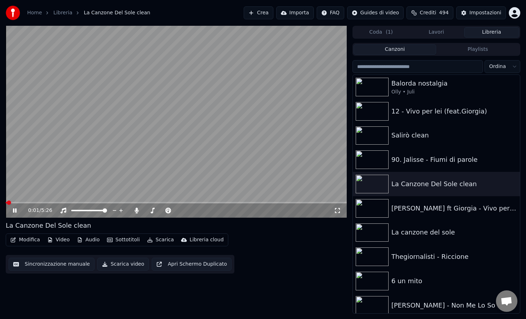
click at [37, 203] on div "0:01 / 5:26" at bounding box center [176, 210] width 341 height 14
click at [48, 203] on div "0:01 / 5:26" at bounding box center [176, 210] width 341 height 14
click at [13, 204] on span at bounding box center [11, 202] width 4 height 4
click at [37, 203] on div "0:14 / 5:26" at bounding box center [176, 210] width 341 height 14
click at [110, 203] on span at bounding box center [176, 202] width 341 height 1
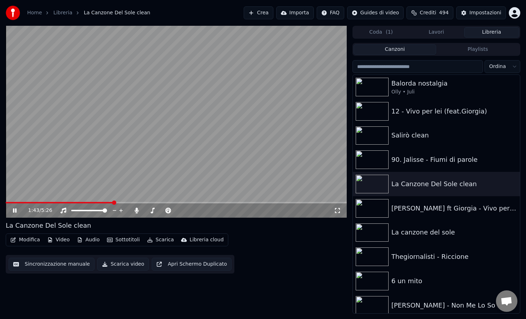
click at [14, 212] on icon at bounding box center [15, 210] width 4 height 4
click at [514, 233] on icon "button" at bounding box center [513, 232] width 7 height 6
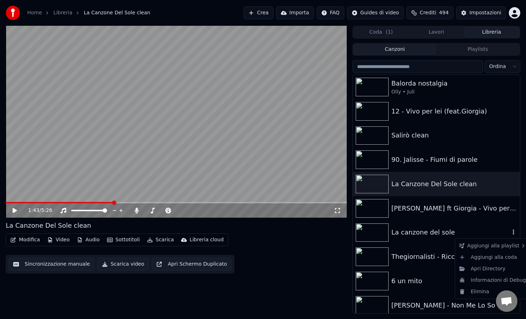
click at [436, 234] on div "La canzone del sole" at bounding box center [451, 232] width 119 height 10
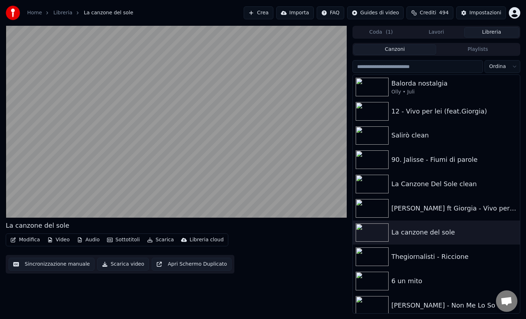
click at [55, 225] on div "La canzone del sole" at bounding box center [37, 226] width 63 height 10
click at [55, 226] on div "La canzone del sole" at bounding box center [37, 226] width 63 height 10
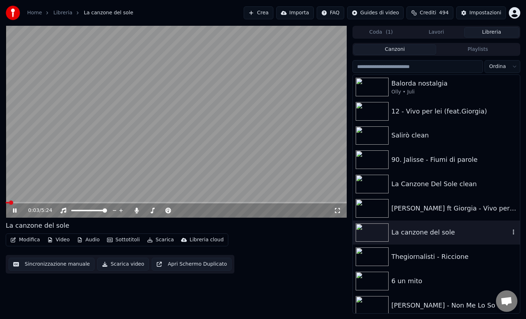
click at [417, 232] on div "La canzone del sole" at bounding box center [451, 232] width 119 height 10
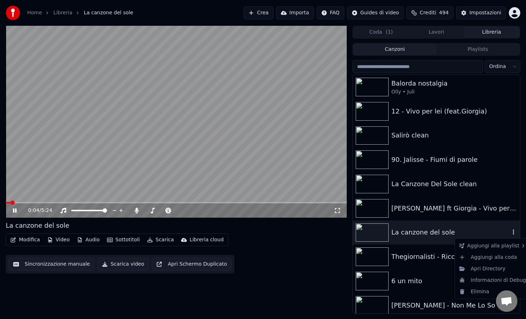
click at [514, 235] on icon "button" at bounding box center [513, 232] width 7 height 6
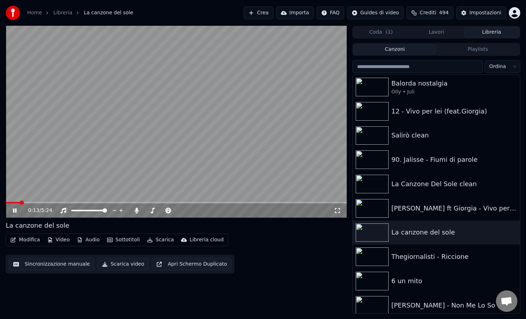
click at [16, 210] on icon at bounding box center [15, 210] width 4 height 4
click at [411, 226] on div "La canzone del sole" at bounding box center [436, 233] width 167 height 24
click at [409, 238] on div "La canzone del sole" at bounding box center [436, 233] width 167 height 24
click at [421, 185] on div "La Canzone Del Sole clean" at bounding box center [451, 184] width 119 height 10
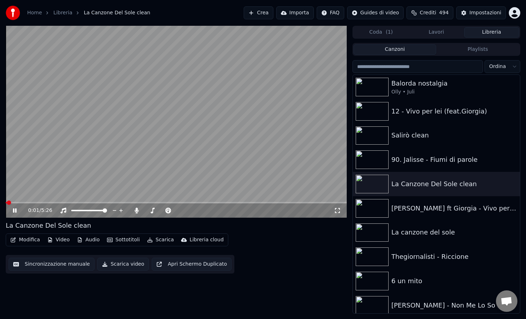
click at [46, 203] on span at bounding box center [176, 202] width 341 height 1
click at [64, 202] on span at bounding box center [176, 202] width 341 height 1
click at [74, 202] on span at bounding box center [176, 202] width 341 height 1
click at [84, 203] on span at bounding box center [176, 202] width 341 height 1
click at [49, 203] on span at bounding box center [45, 202] width 79 height 1
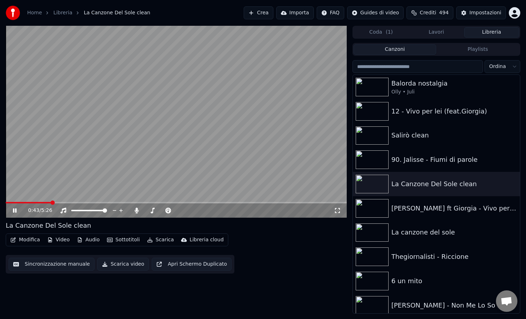
click at [36, 203] on span at bounding box center [28, 202] width 45 height 1
click at [82, 204] on div "0:34 / 5:26" at bounding box center [176, 210] width 341 height 14
click at [83, 203] on span at bounding box center [176, 202] width 341 height 1
click at [109, 202] on span at bounding box center [176, 202] width 341 height 1
click at [133, 202] on span at bounding box center [176, 202] width 341 height 1
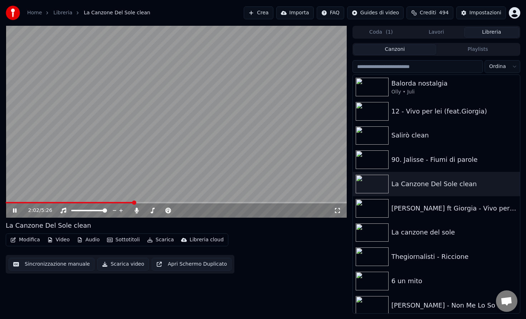
click at [206, 204] on div "2:02 / 5:26" at bounding box center [176, 210] width 341 height 14
click at [205, 200] on video at bounding box center [176, 122] width 341 height 192
click at [205, 202] on span at bounding box center [176, 202] width 341 height 1
click at [203, 170] on video at bounding box center [176, 122] width 341 height 192
click at [215, 203] on span at bounding box center [176, 202] width 341 height 1
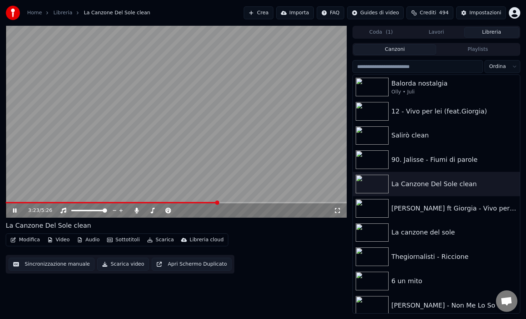
click at [223, 204] on div "3:23 / 5:26" at bounding box center [176, 210] width 341 height 14
click at [223, 203] on div "3:23 / 5:26" at bounding box center [176, 210] width 341 height 14
click at [223, 203] on div "3:24 / 5:26" at bounding box center [176, 210] width 341 height 14
click at [223, 202] on span at bounding box center [176, 202] width 341 height 1
click at [226, 202] on span at bounding box center [176, 202] width 341 height 1
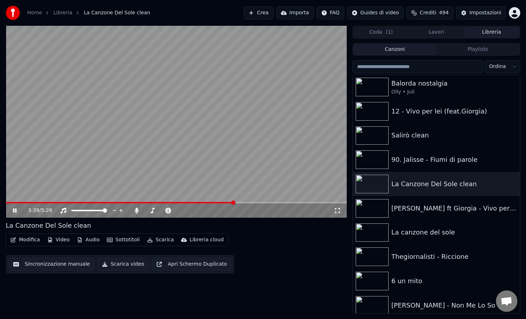
click at [234, 202] on span at bounding box center [176, 202] width 341 height 1
click at [235, 203] on span at bounding box center [237, 202] width 4 height 4
click at [14, 212] on icon at bounding box center [19, 211] width 17 height 6
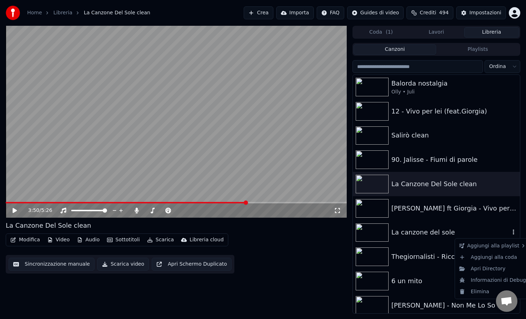
click at [515, 235] on button "button" at bounding box center [513, 232] width 7 height 9
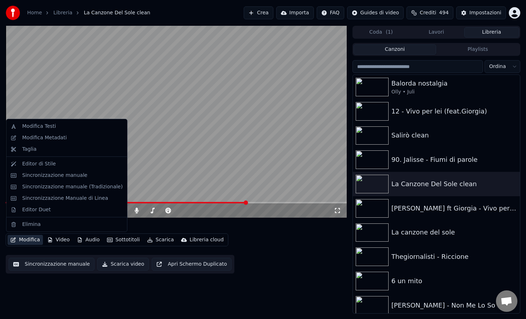
click at [29, 240] on button "Modifica" at bounding box center [25, 240] width 35 height 10
click at [47, 137] on div "Modifica Metadati" at bounding box center [44, 137] width 45 height 7
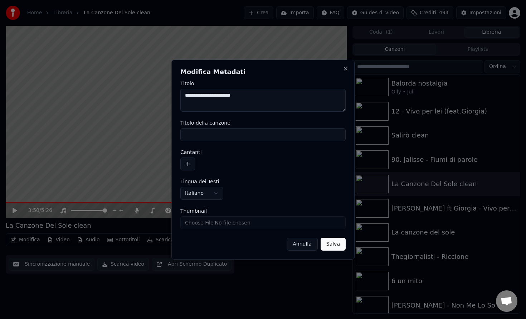
click at [259, 95] on textarea "**********" at bounding box center [262, 100] width 165 height 23
click at [348, 69] on button "Close" at bounding box center [346, 69] width 6 height 6
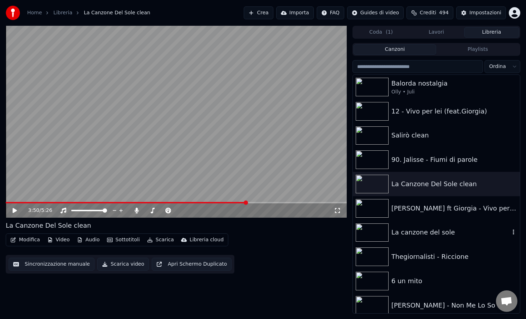
click at [514, 234] on icon "button" at bounding box center [513, 232] width 7 height 6
click at [441, 230] on div "La canzone del sole" at bounding box center [451, 232] width 119 height 10
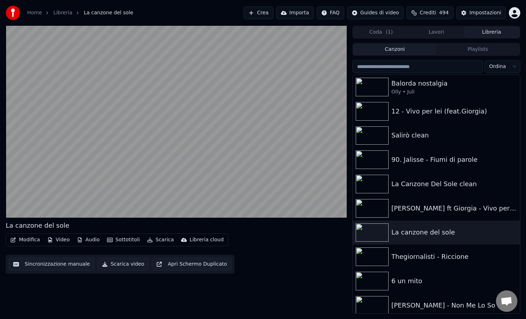
click at [32, 240] on button "Modifica" at bounding box center [25, 240] width 35 height 10
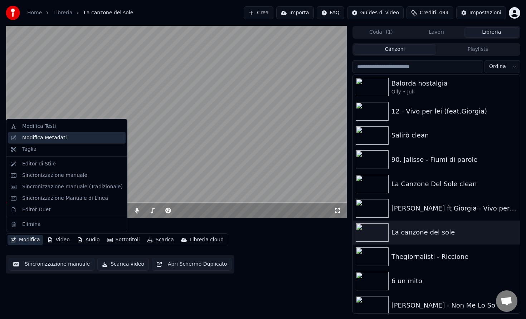
click at [55, 138] on div "Modifica Metadati" at bounding box center [44, 137] width 45 height 7
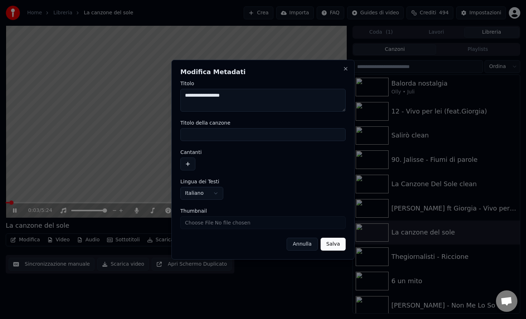
click at [240, 93] on textarea "**********" at bounding box center [262, 100] width 165 height 23
type textarea "**********"
click at [335, 242] on button "Salva" at bounding box center [333, 244] width 25 height 13
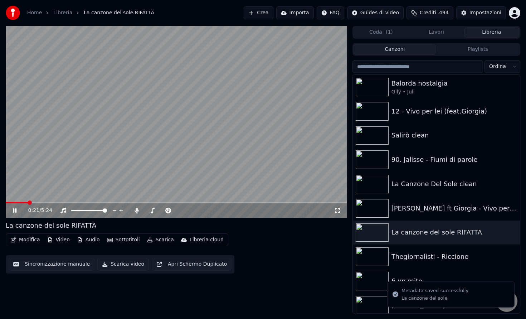
click at [261, 170] on video at bounding box center [176, 122] width 341 height 192
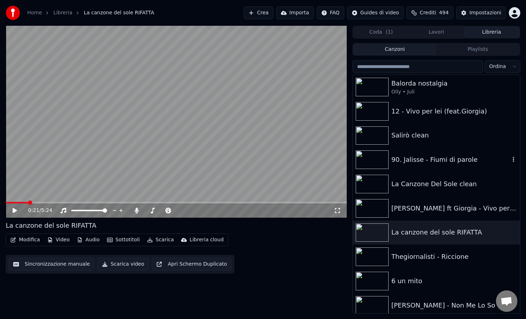
click at [441, 161] on div "90. Jalisse - Fiumi di parole" at bounding box center [451, 160] width 119 height 10
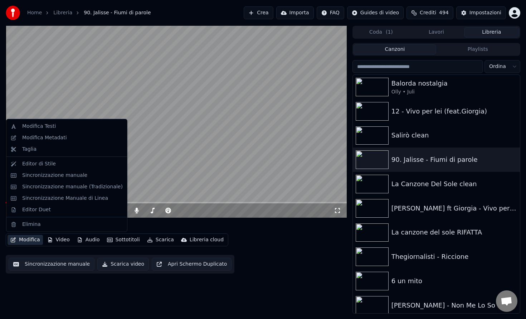
click at [23, 241] on button "Modifica" at bounding box center [25, 240] width 35 height 10
click at [59, 137] on div "Modifica Metadati" at bounding box center [44, 137] width 45 height 7
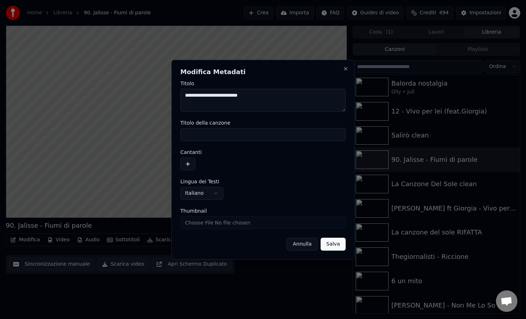
click at [304, 246] on button "Annulla" at bounding box center [302, 244] width 31 height 13
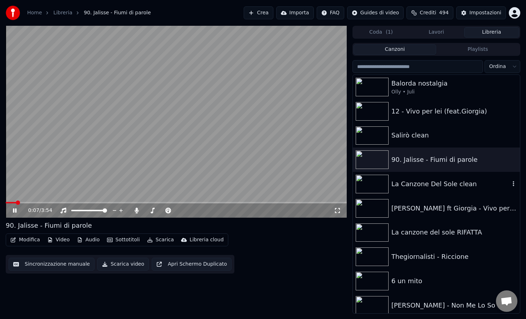
click at [415, 183] on div "La Canzone Del Sole clean" at bounding box center [451, 184] width 119 height 10
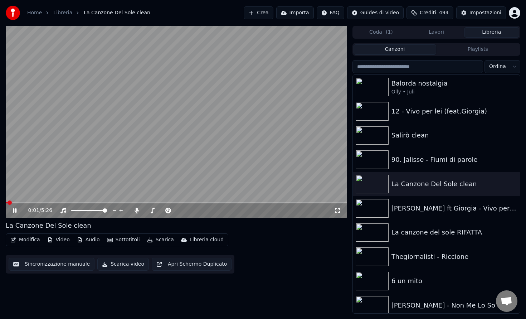
click at [22, 237] on button "Modifica" at bounding box center [25, 240] width 35 height 10
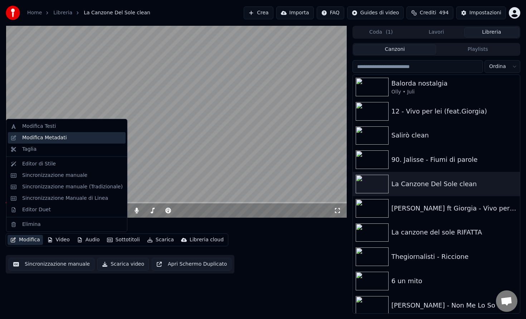
click at [52, 139] on div "Modifica Metadati" at bounding box center [44, 137] width 45 height 7
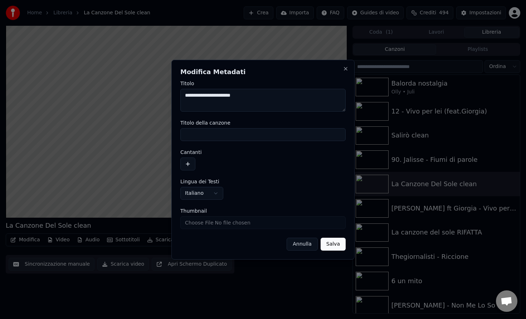
click at [241, 224] on input "Thumbnail" at bounding box center [262, 222] width 165 height 13
click at [281, 223] on input "Thumbnail" at bounding box center [262, 222] width 165 height 13
click at [304, 245] on button "Annulla" at bounding box center [302, 244] width 31 height 13
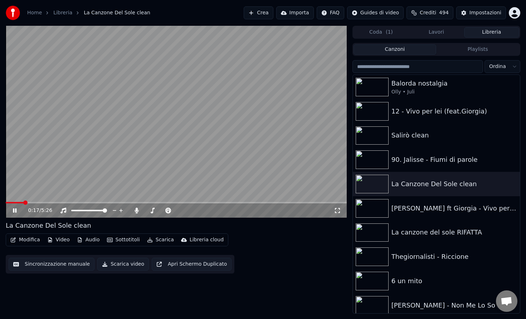
click at [202, 151] on video at bounding box center [176, 122] width 341 height 192
click at [419, 161] on div "90. Jalisse - Fiumi di parole" at bounding box center [451, 160] width 119 height 10
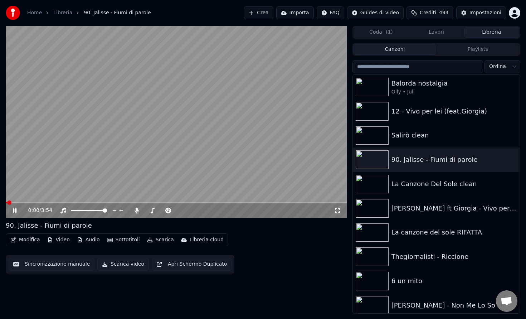
click at [21, 239] on button "Modifica" at bounding box center [25, 240] width 35 height 10
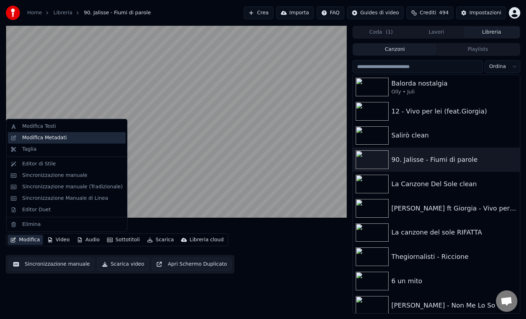
click at [67, 140] on div "Modifica Metadati" at bounding box center [72, 137] width 101 height 7
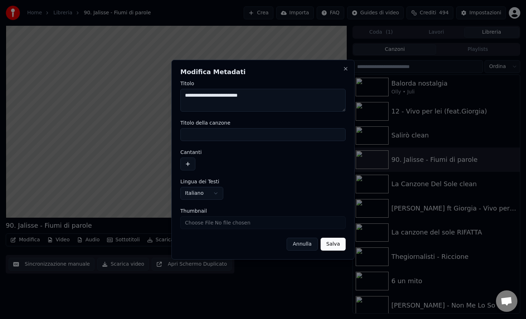
drag, startPoint x: 215, startPoint y: 95, endPoint x: 176, endPoint y: 95, distance: 38.3
click at [176, 95] on div "**********" at bounding box center [262, 160] width 183 height 200
click at [242, 96] on textarea "**********" at bounding box center [262, 100] width 165 height 23
type textarea "**********"
click at [335, 245] on button "Salva" at bounding box center [333, 244] width 25 height 13
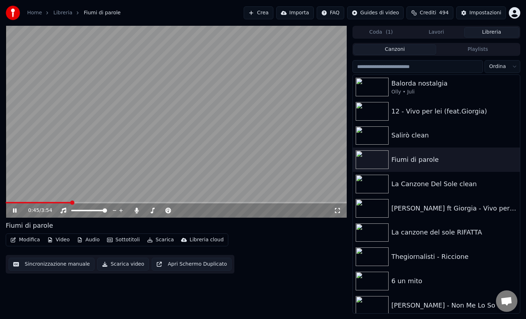
click at [71, 202] on span at bounding box center [176, 202] width 341 height 1
click at [16, 211] on icon at bounding box center [15, 210] width 4 height 4
click at [28, 240] on button "Modifica" at bounding box center [25, 240] width 35 height 10
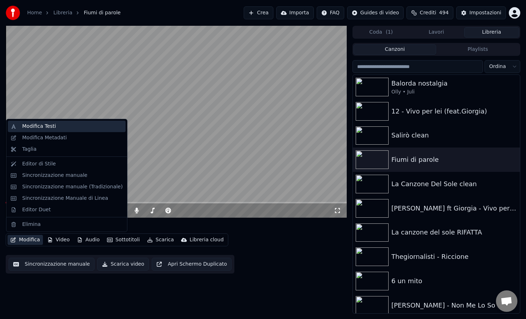
click at [65, 126] on div "Modifica Testi" at bounding box center [72, 126] width 101 height 7
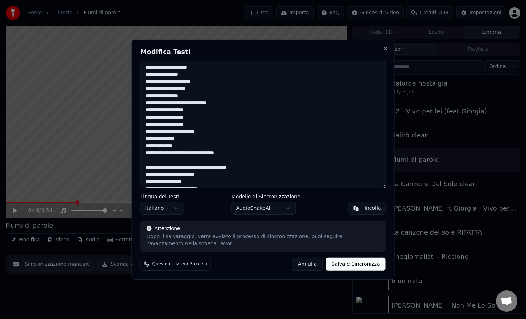
click at [274, 231] on div "Attenzione!" at bounding box center [263, 228] width 233 height 7
click at [262, 210] on body "Home Libreria Fiumi di parole Crea Importa FAQ Guides di video Crediti 494 Impo…" at bounding box center [263, 159] width 526 height 319
click at [260, 209] on body "Home Libreria Fiumi di parole Crea Importa FAQ Guides di video Crediti 494 Impo…" at bounding box center [263, 159] width 526 height 319
click at [307, 262] on button "Annulla" at bounding box center [307, 264] width 31 height 13
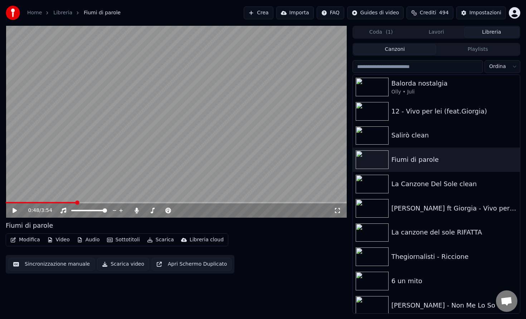
click at [62, 240] on button "Video" at bounding box center [58, 240] width 28 height 10
click at [287, 234] on div "Modifica Video Audio Sottotitoli Scarica Libreria cloud Sincronizzazione manual…" at bounding box center [176, 253] width 341 height 40
click at [475, 11] on div "Impostazioni" at bounding box center [486, 12] width 32 height 7
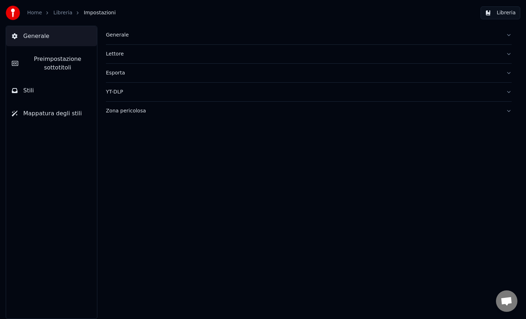
click at [38, 12] on link "Home" at bounding box center [34, 12] width 15 height 7
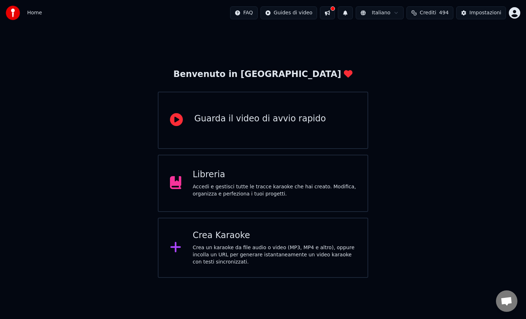
click at [219, 179] on div "Libreria" at bounding box center [275, 174] width 164 height 11
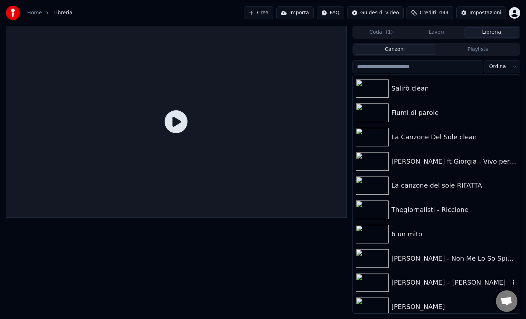
scroll to position [47, 0]
click at [425, 213] on div "Thegiornalisti - Riccione" at bounding box center [451, 210] width 119 height 10
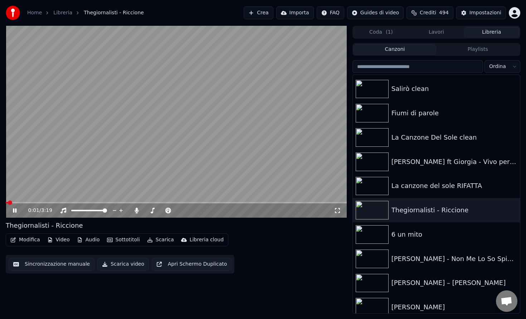
click at [27, 204] on div "0:01 / 3:19" at bounding box center [176, 210] width 341 height 14
click at [28, 200] on video at bounding box center [176, 122] width 341 height 192
click at [28, 201] on video at bounding box center [176, 122] width 341 height 192
click at [28, 202] on span at bounding box center [176, 202] width 341 height 1
click at [19, 202] on span at bounding box center [13, 202] width 14 height 1
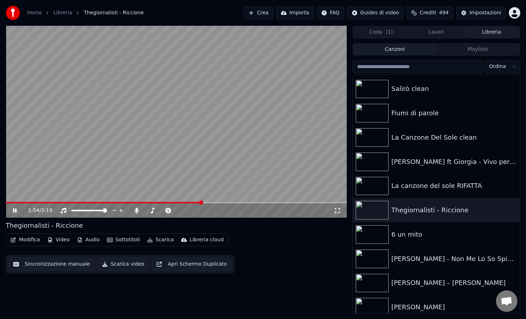
click at [100, 109] on video at bounding box center [176, 122] width 341 height 192
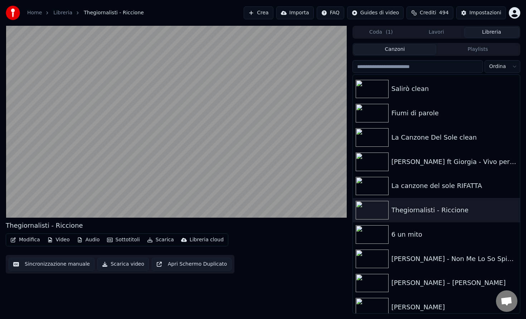
click at [178, 153] on video at bounding box center [176, 122] width 341 height 192
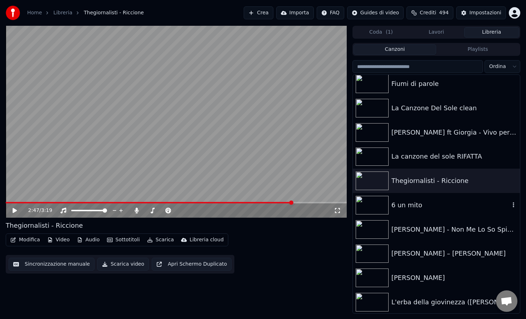
scroll to position [77, 0]
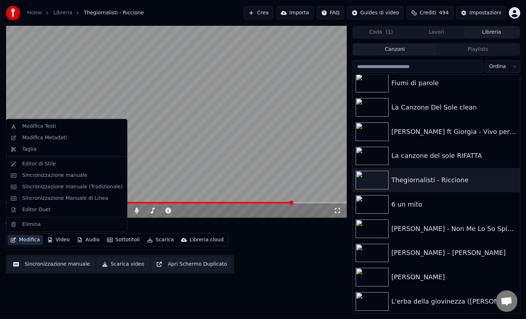
click at [27, 239] on button "Modifica" at bounding box center [25, 240] width 35 height 10
click at [55, 175] on div "Sincronizzazione manuale" at bounding box center [54, 175] width 65 height 7
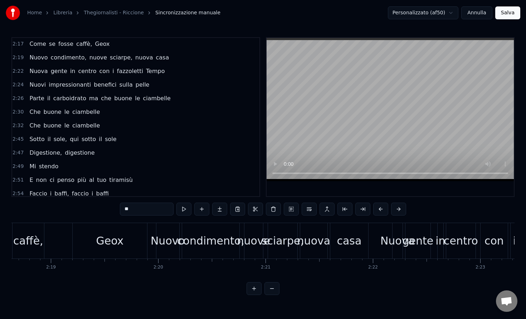
scroll to position [0, 14891]
click at [165, 228] on div "Nuovo" at bounding box center [166, 240] width 23 height 35
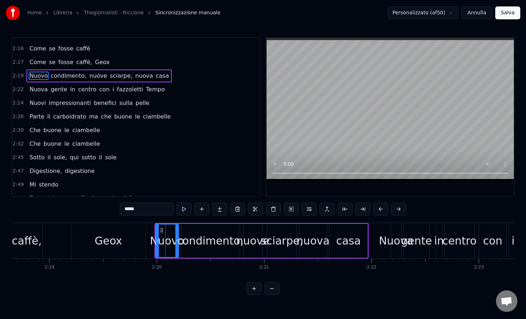
scroll to position [485, 0]
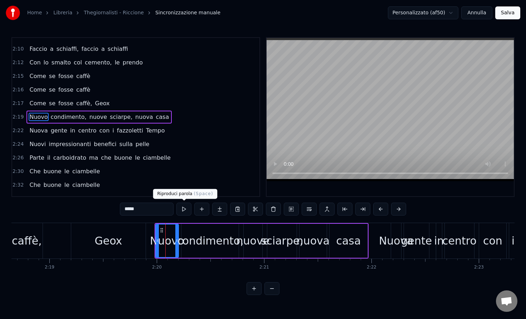
click at [186, 205] on button at bounding box center [183, 209] width 15 height 13
click at [184, 210] on button at bounding box center [183, 209] width 15 height 13
click at [191, 219] on div "0:08 Le navi salpano le capre brucano 0:12 Selfie di ragazze dentro i bagni che…" at bounding box center [262, 166] width 503 height 258
click at [207, 217] on div "0:08 Le navi salpano le capre brucano 0:12 Selfie di ragazze dentro i bagni che…" at bounding box center [262, 166] width 503 height 258
click at [93, 218] on div "0:08 Le navi salpano le capre brucano 0:12 Selfie di ragazze dentro i bagni che…" at bounding box center [262, 166] width 503 height 258
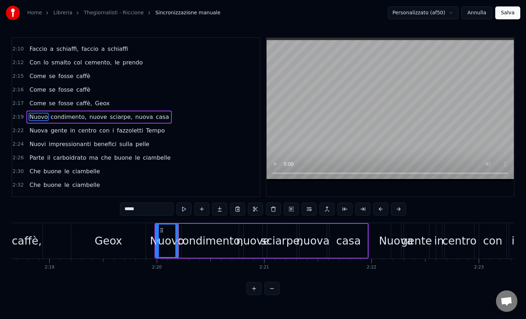
click at [103, 227] on div "Geox" at bounding box center [108, 240] width 74 height 35
type input "****"
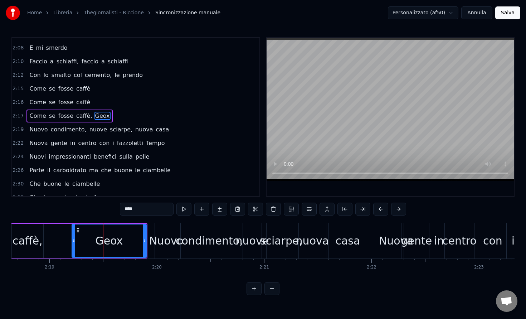
scroll to position [472, 0]
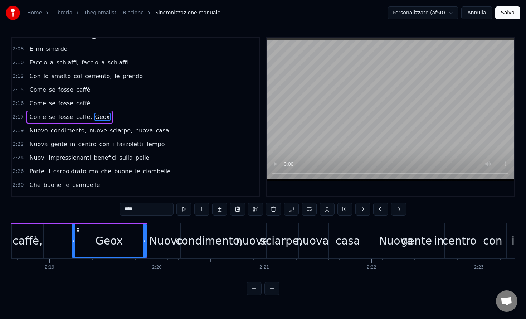
click at [108, 208] on div "0:08 Le navi salpano le capre brucano 0:12 Selfie di ragazze dentro i bagni che…" at bounding box center [262, 166] width 503 height 258
click at [122, 114] on div "2:17 Come se fosse caffè, Geox" at bounding box center [135, 117] width 247 height 14
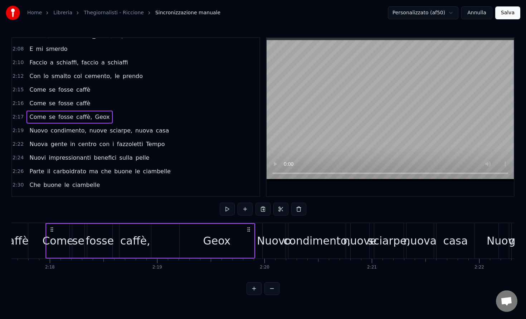
scroll to position [0, 14782]
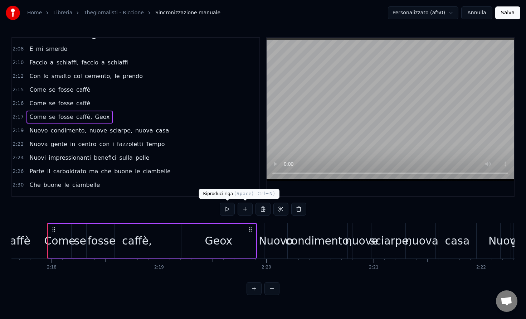
click at [229, 210] on button at bounding box center [227, 209] width 15 height 13
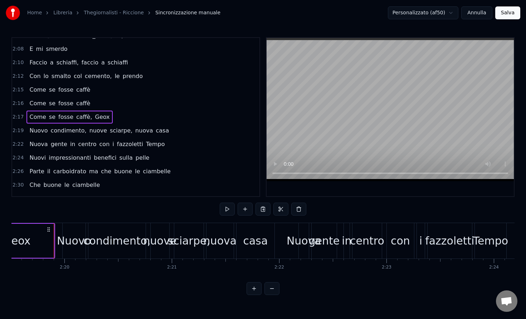
scroll to position [0, 14984]
click at [240, 137] on div "2:19 Nuovo condimento, nuove sciarpe, nuova casa" at bounding box center [135, 131] width 247 height 14
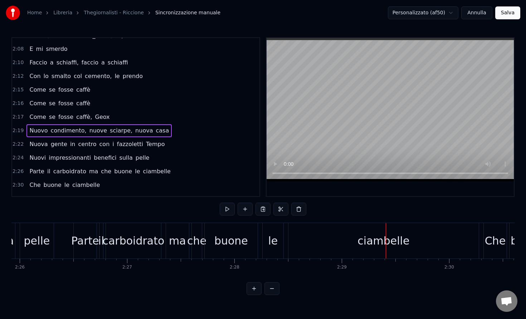
scroll to position [0, 15673]
click at [420, 247] on div "ciambelle" at bounding box center [383, 240] width 190 height 35
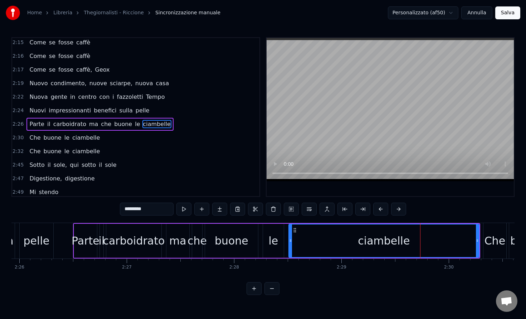
scroll to position [526, 0]
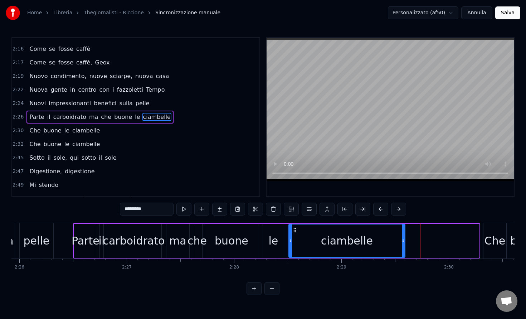
drag, startPoint x: 479, startPoint y: 234, endPoint x: 405, endPoint y: 240, distance: 74.3
click at [405, 240] on div at bounding box center [403, 240] width 3 height 33
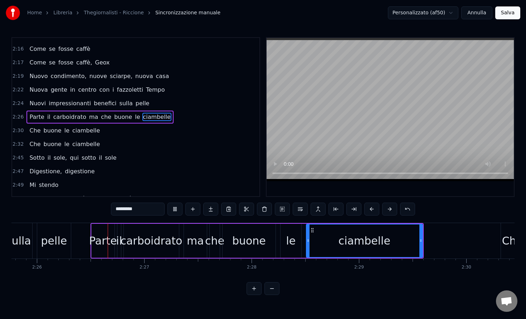
scroll to position [0, 15660]
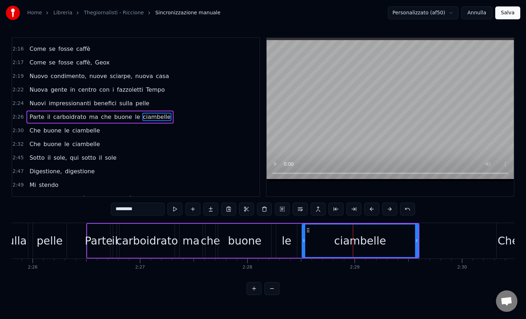
click at [419, 240] on div "ciambelle" at bounding box center [360, 241] width 117 height 34
drag, startPoint x: 417, startPoint y: 237, endPoint x: 358, endPoint y: 240, distance: 59.1
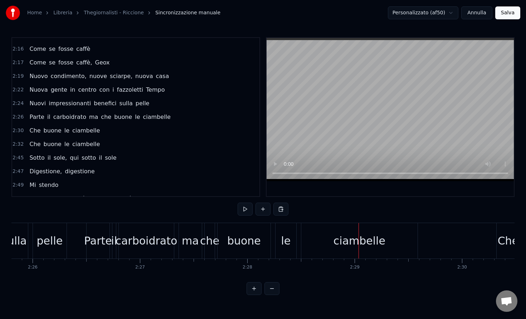
click at [417, 232] on div "ciambelle" at bounding box center [359, 240] width 117 height 35
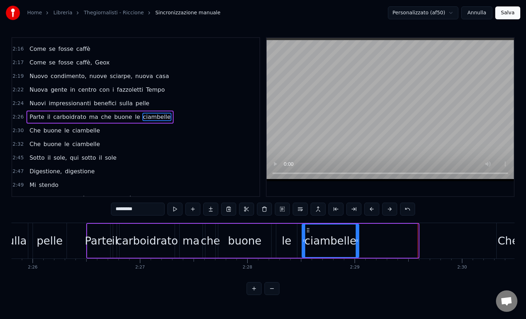
drag, startPoint x: 417, startPoint y: 227, endPoint x: 357, endPoint y: 226, distance: 60.5
click at [357, 226] on div at bounding box center [357, 240] width 3 height 33
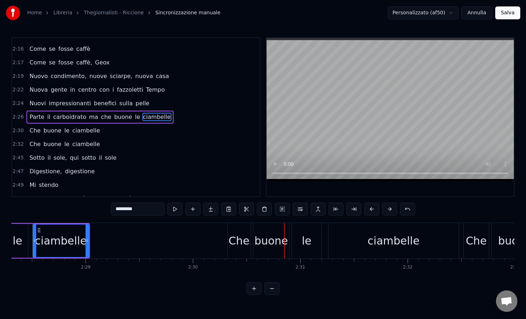
scroll to position [0, 15923]
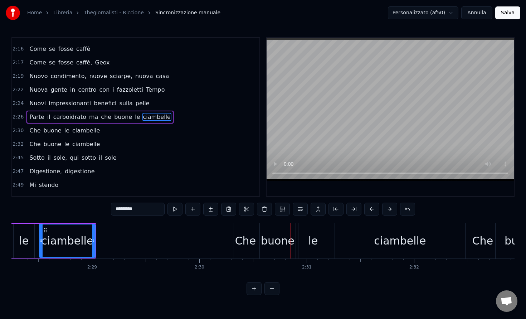
drag, startPoint x: 245, startPoint y: 244, endPoint x: 234, endPoint y: 243, distance: 10.8
click at [234, 243] on div "Che" at bounding box center [245, 240] width 23 height 35
type input "***"
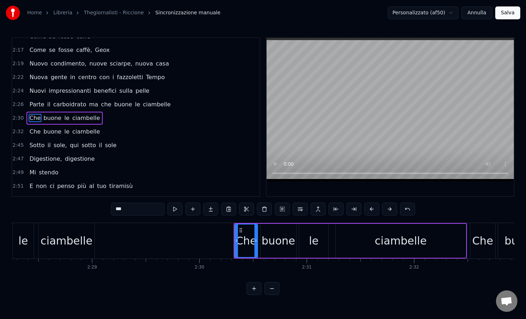
scroll to position [540, 0]
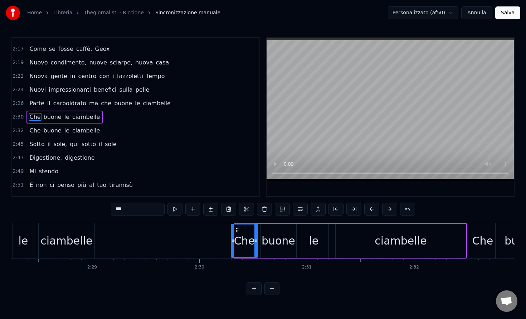
click at [233, 232] on div at bounding box center [233, 240] width 3 height 33
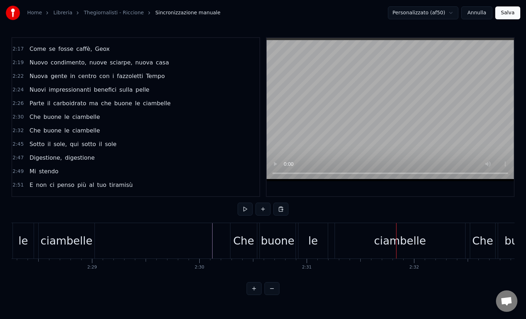
click at [435, 236] on div "ciambelle" at bounding box center [400, 240] width 130 height 35
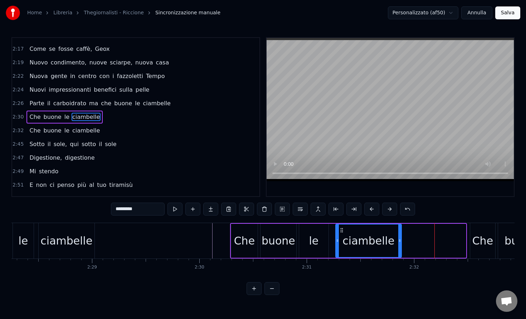
drag, startPoint x: 465, startPoint y: 234, endPoint x: 400, endPoint y: 233, distance: 64.5
click at [400, 233] on div at bounding box center [399, 240] width 3 height 33
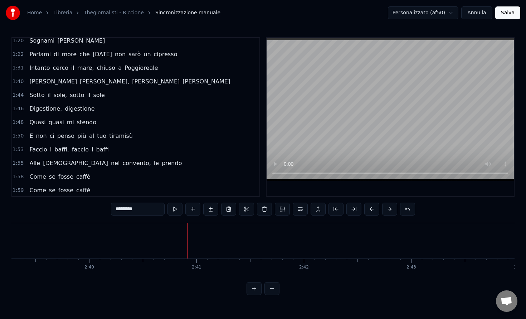
scroll to position [168, 0]
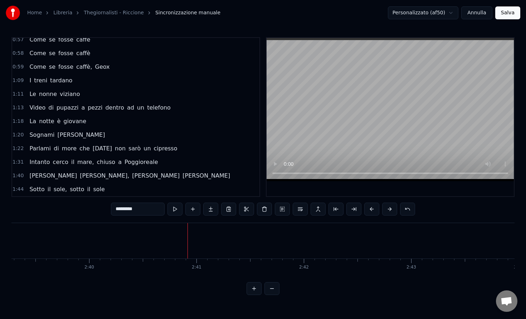
click at [474, 12] on button "Annulla" at bounding box center [476, 12] width 31 height 13
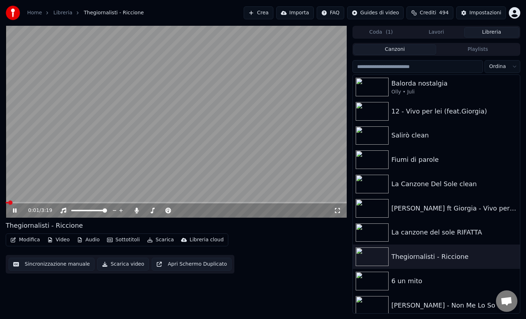
click at [33, 238] on button "Modifica" at bounding box center [25, 240] width 35 height 10
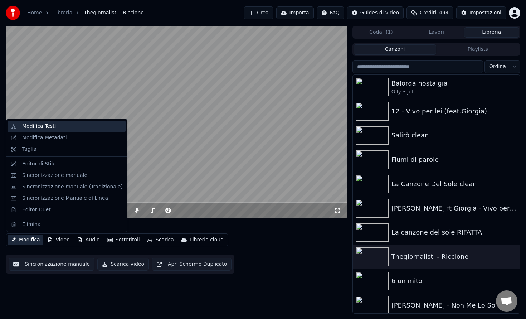
click at [53, 126] on div "Modifica Testi" at bounding box center [39, 126] width 34 height 7
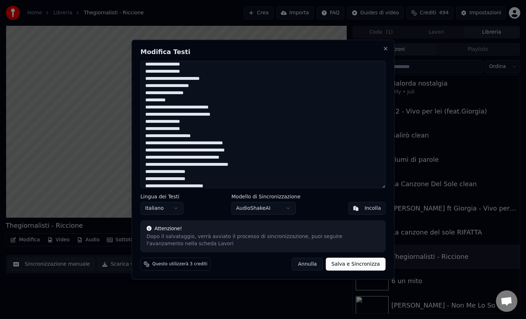
scroll to position [293, 0]
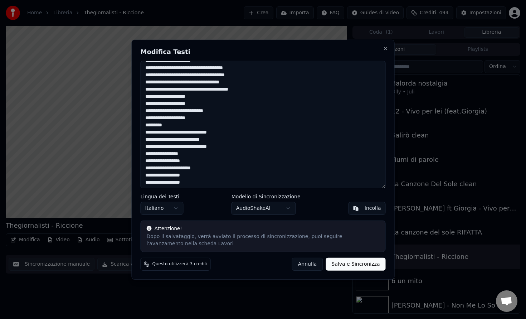
click at [308, 266] on button "Annulla" at bounding box center [307, 264] width 31 height 13
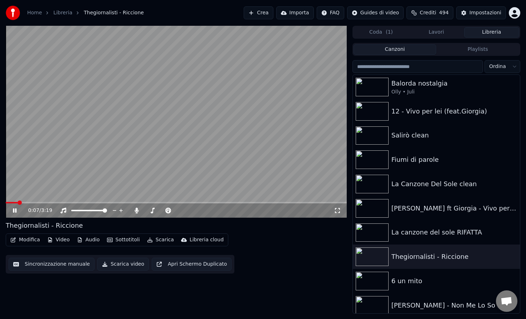
click at [13, 211] on icon at bounding box center [15, 210] width 4 height 4
click at [34, 241] on button "Modifica" at bounding box center [25, 240] width 35 height 10
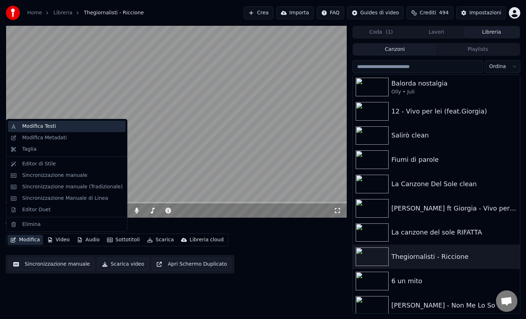
click at [75, 126] on div "Modifica Testi" at bounding box center [72, 126] width 101 height 7
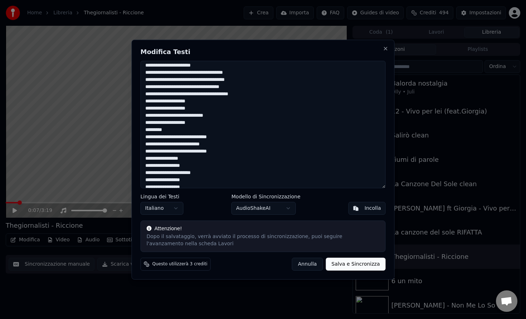
scroll to position [287, 0]
click at [177, 159] on textarea at bounding box center [263, 124] width 245 height 127
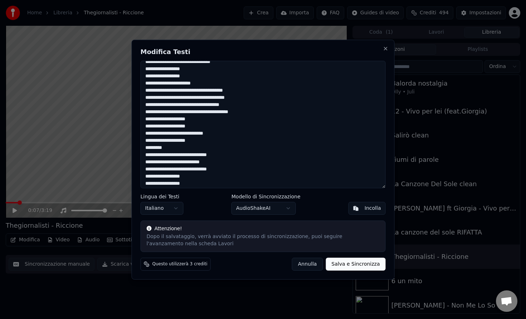
scroll to position [258, 0]
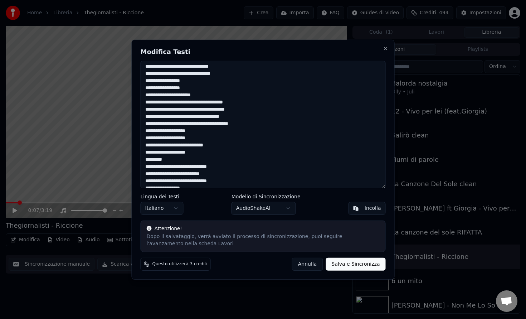
click at [175, 103] on textarea at bounding box center [263, 124] width 245 height 127
click at [215, 101] on textarea at bounding box center [263, 124] width 245 height 127
click at [246, 101] on textarea at bounding box center [263, 124] width 245 height 127
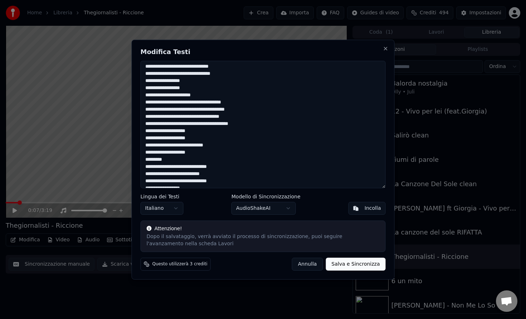
click at [246, 101] on textarea at bounding box center [263, 124] width 245 height 127
click at [251, 108] on textarea at bounding box center [263, 124] width 245 height 127
click at [249, 110] on textarea at bounding box center [263, 124] width 245 height 127
drag, startPoint x: 249, startPoint y: 110, endPoint x: 208, endPoint y: 112, distance: 40.9
click at [208, 112] on textarea at bounding box center [263, 124] width 245 height 127
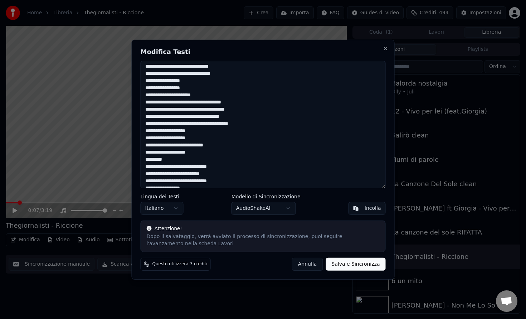
click at [252, 115] on textarea at bounding box center [263, 124] width 245 height 127
click at [163, 117] on textarea at bounding box center [263, 124] width 245 height 127
click at [212, 116] on textarea at bounding box center [263, 124] width 245 height 127
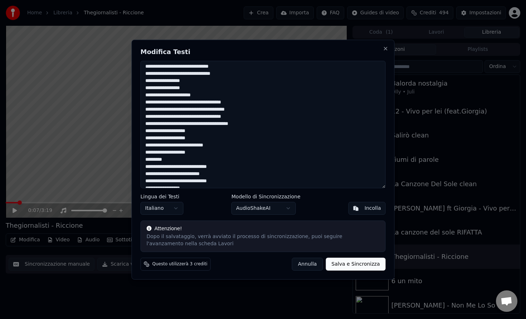
click at [180, 125] on textarea at bounding box center [263, 124] width 245 height 127
click at [195, 124] on textarea at bounding box center [263, 124] width 245 height 127
click at [253, 126] on textarea at bounding box center [263, 124] width 245 height 127
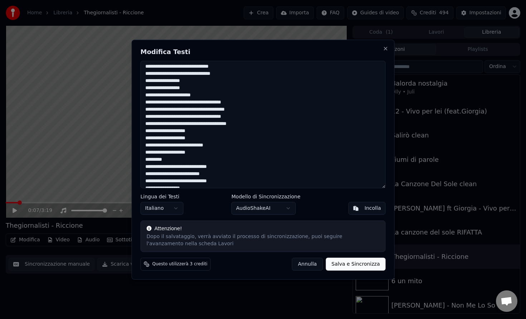
click at [253, 126] on textarea at bounding box center [263, 124] width 245 height 127
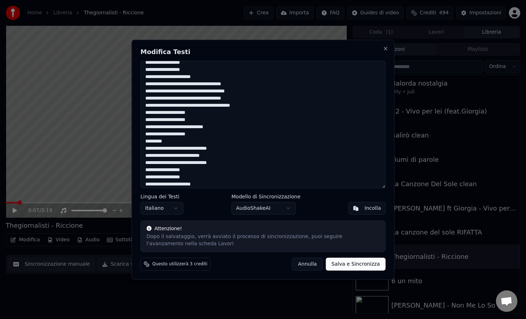
scroll to position [266, 0]
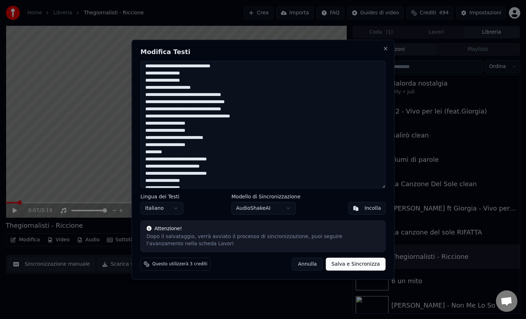
click at [250, 117] on textarea at bounding box center [263, 124] width 245 height 127
click at [248, 117] on textarea at bounding box center [263, 124] width 245 height 127
drag, startPoint x: 248, startPoint y: 117, endPoint x: 195, endPoint y: 116, distance: 53.0
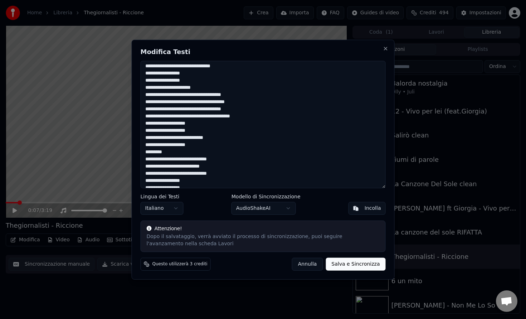
click at [195, 116] on textarea at bounding box center [263, 124] width 245 height 127
click at [201, 122] on textarea at bounding box center [263, 124] width 245 height 127
drag, startPoint x: 202, startPoint y: 124, endPoint x: 136, endPoint y: 130, distance: 66.4
click at [136, 130] on div "Modifica Testi Lingua dei Testi Italiano Modello di Sincronizzazione AudioShake…" at bounding box center [263, 159] width 263 height 240
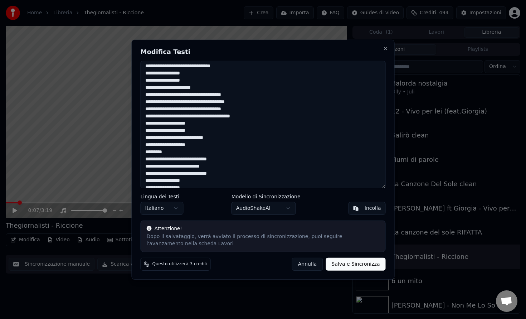
drag, startPoint x: 199, startPoint y: 124, endPoint x: 115, endPoint y: 134, distance: 83.9
click at [115, 134] on body "Home Libreria Thegiornalisti - Riccione Crea Importa FAQ Guides di video Credit…" at bounding box center [263, 159] width 526 height 319
drag, startPoint x: 199, startPoint y: 124, endPoint x: 139, endPoint y: 124, distance: 60.5
click at [139, 124] on div "Modifica Testi Lingua dei Testi Italiano Modello di Sincronizzazione AudioShake…" at bounding box center [263, 159] width 263 height 240
click at [148, 125] on textarea at bounding box center [263, 124] width 245 height 127
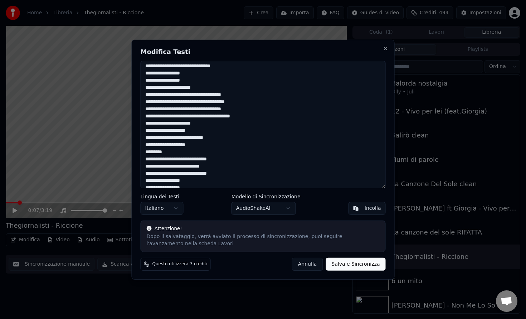
drag, startPoint x: 201, startPoint y: 130, endPoint x: 147, endPoint y: 125, distance: 54.3
click at [145, 128] on textarea at bounding box center [263, 124] width 245 height 127
click at [148, 131] on textarea at bounding box center [263, 124] width 245 height 127
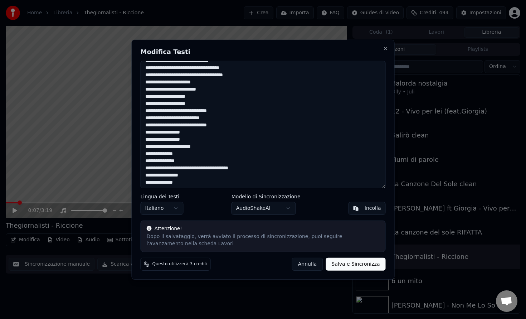
scroll to position [0, 0]
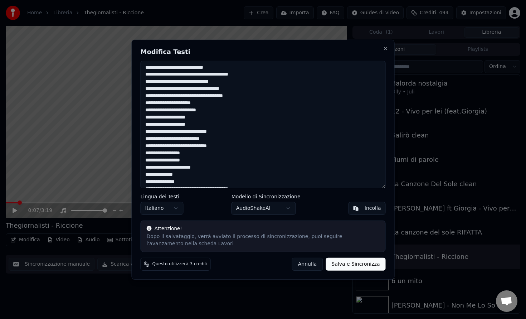
type textarea "**********"
click at [359, 263] on button "Salva e Sincronizza" at bounding box center [356, 264] width 60 height 13
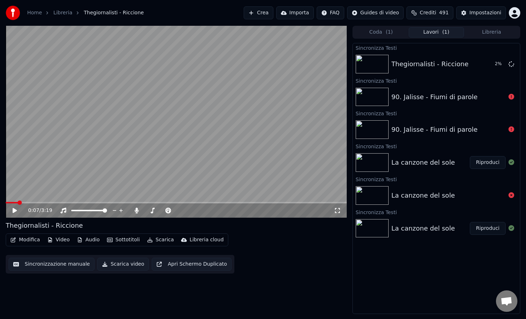
click at [455, 96] on div "90. Jalisse - Fiumi di parole" at bounding box center [435, 97] width 86 height 10
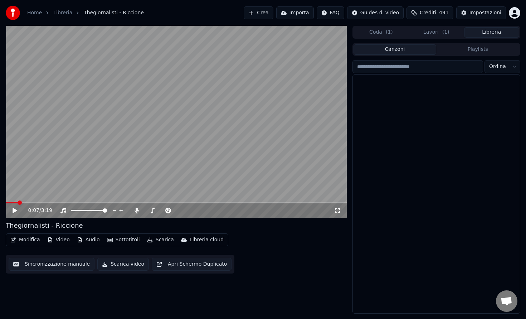
click at [484, 31] on button "Libreria" at bounding box center [491, 32] width 55 height 10
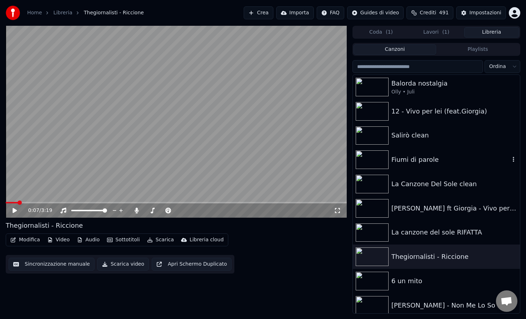
click at [446, 158] on div "Fiumi di parole" at bounding box center [451, 160] width 119 height 10
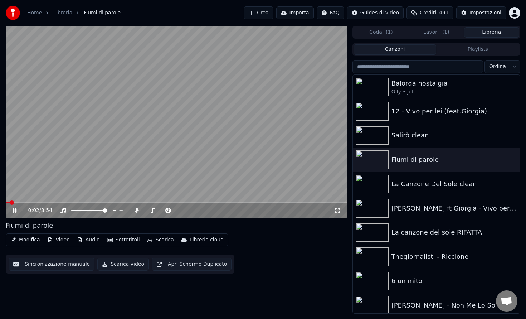
click at [17, 210] on icon at bounding box center [19, 211] width 17 height 6
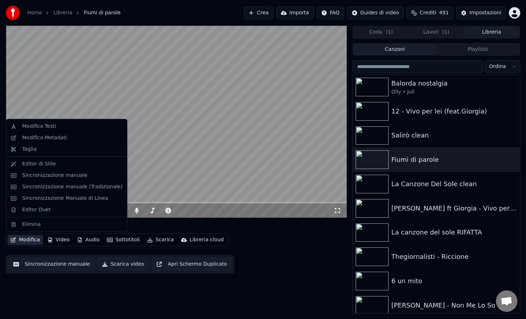
click at [26, 243] on button "Modifica" at bounding box center [25, 240] width 35 height 10
click at [49, 137] on div "Modifica Metadati" at bounding box center [44, 137] width 45 height 7
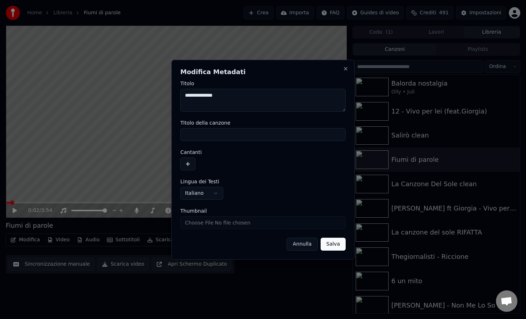
click at [217, 229] on form "**********" at bounding box center [262, 166] width 165 height 170
click at [217, 223] on input "Thumbnail" at bounding box center [262, 222] width 165 height 13
click at [303, 246] on button "Annulla" at bounding box center [302, 244] width 31 height 13
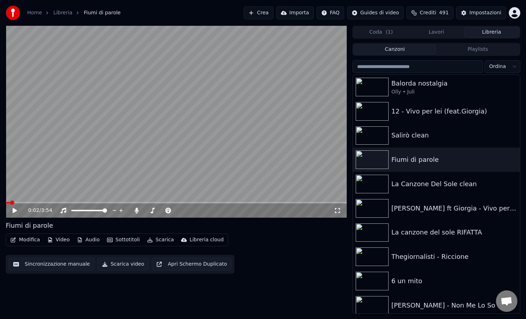
click at [71, 263] on button "Sincronizzazione manuale" at bounding box center [52, 264] width 86 height 13
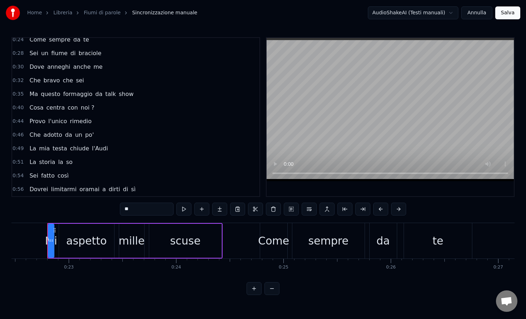
scroll to position [33, 0]
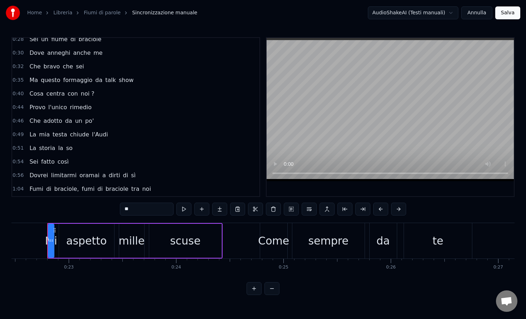
click at [74, 78] on span "formaggio" at bounding box center [78, 80] width 31 height 8
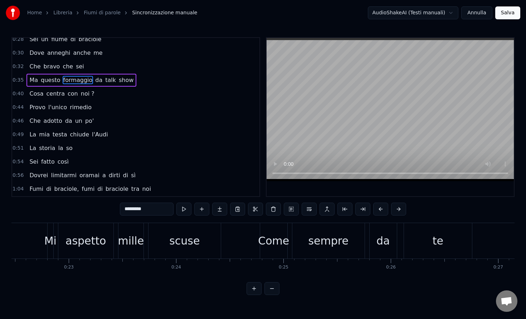
scroll to position [23, 0]
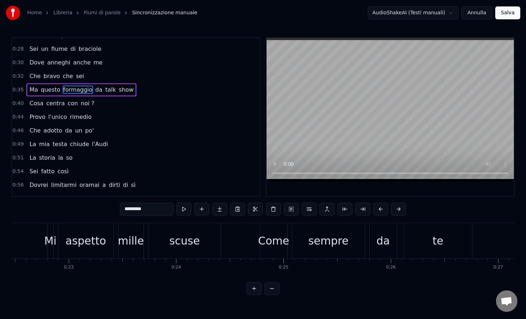
click at [74, 78] on div "0:22 Mi aspetto mille scuse 0:24 Come sempre da te 0:28 Sei un fiume di braciol…" at bounding box center [135, 117] width 249 height 160
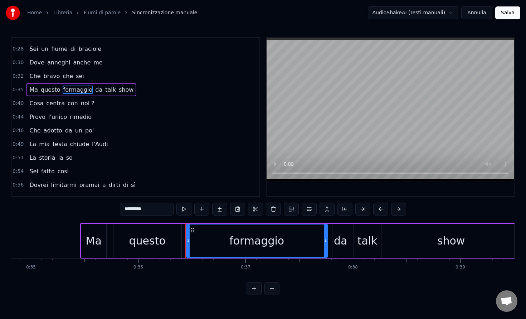
scroll to position [0, 3878]
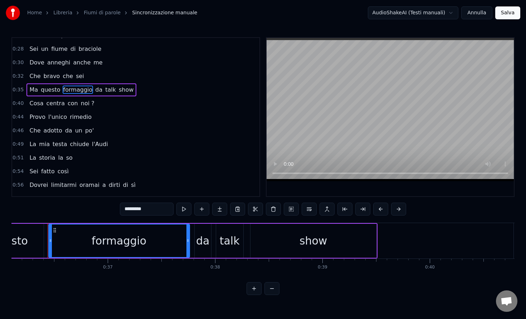
click at [76, 88] on span "formaggio" at bounding box center [78, 90] width 31 height 8
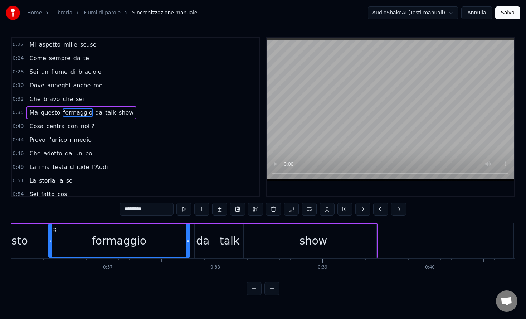
click at [122, 242] on div "formaggio" at bounding box center [119, 241] width 55 height 16
click at [141, 241] on div "formaggio" at bounding box center [119, 241] width 55 height 16
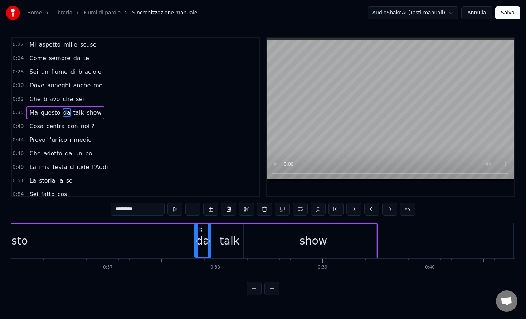
type input "**"
click at [478, 13] on button "Annulla" at bounding box center [476, 12] width 31 height 13
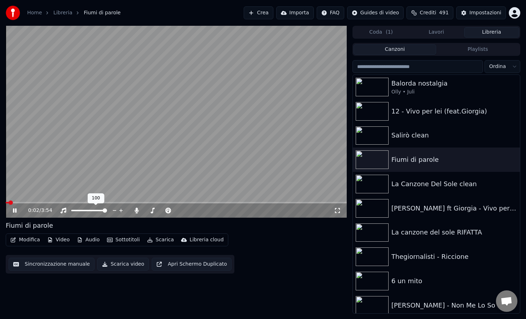
click at [95, 162] on video at bounding box center [176, 122] width 341 height 192
click at [386, 33] on span "( 1 )" at bounding box center [389, 32] width 7 height 7
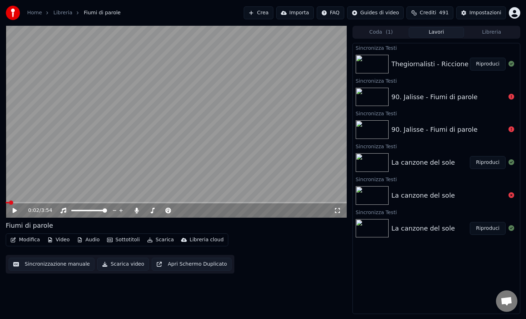
click at [430, 33] on button "Lavori" at bounding box center [436, 32] width 55 height 10
click at [485, 32] on div "Impostazioni Impostazioni" at bounding box center [483, 28] width 36 height 10
click at [507, 34] on button "Libreria" at bounding box center [491, 32] width 55 height 10
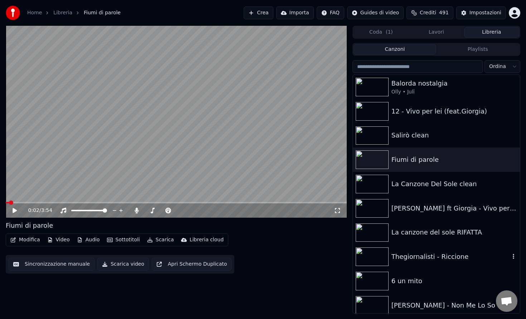
click at [434, 253] on div "Thegiornalisti - Riccione" at bounding box center [451, 257] width 119 height 10
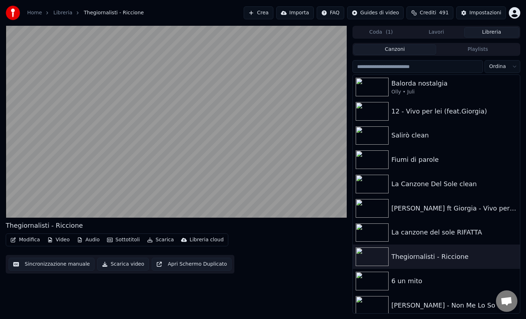
click at [28, 236] on button "Modifica" at bounding box center [25, 240] width 35 height 10
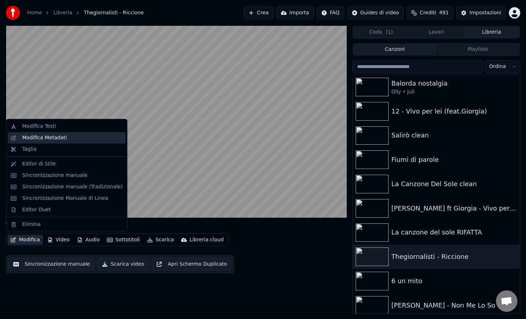
click at [46, 137] on div "Modifica Metadati" at bounding box center [44, 137] width 45 height 7
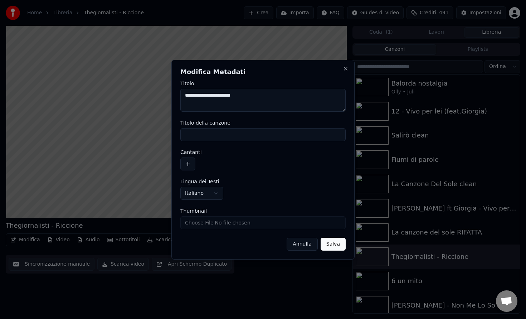
click at [251, 92] on textarea "**********" at bounding box center [262, 100] width 165 height 23
drag, startPoint x: 221, startPoint y: 95, endPoint x: 146, endPoint y: 93, distance: 74.8
click at [146, 93] on body "**********" at bounding box center [263, 159] width 526 height 319
click at [227, 94] on textarea "********" at bounding box center [262, 100] width 165 height 23
type textarea "**********"
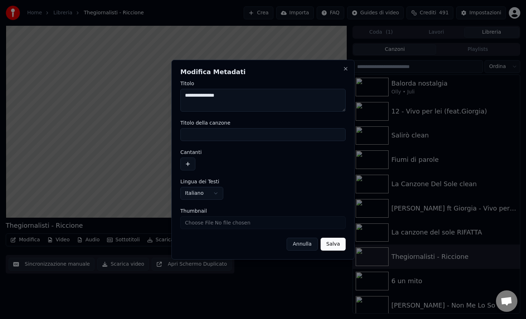
click at [333, 245] on button "Salva" at bounding box center [333, 244] width 25 height 13
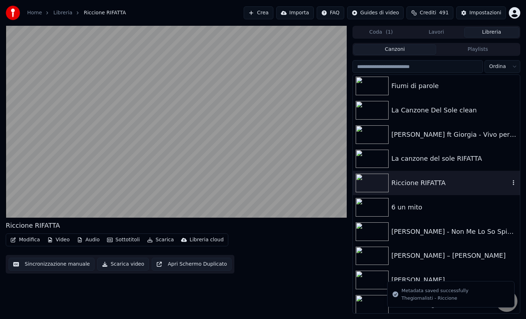
scroll to position [77, 0]
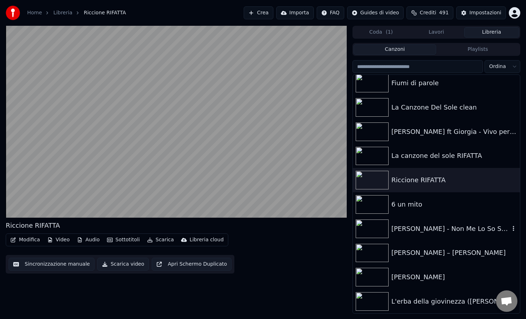
click at [445, 232] on div "[PERSON_NAME] - Non Me Lo So Spiegare" at bounding box center [451, 229] width 119 height 10
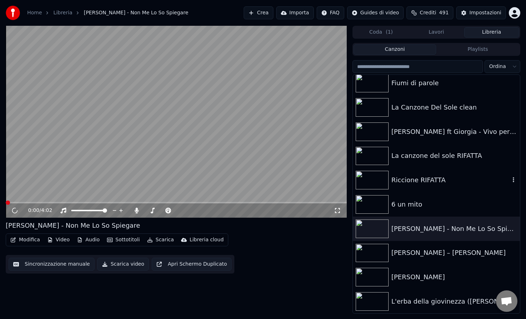
click at [406, 174] on div "Riccione RIFATTA" at bounding box center [436, 180] width 167 height 24
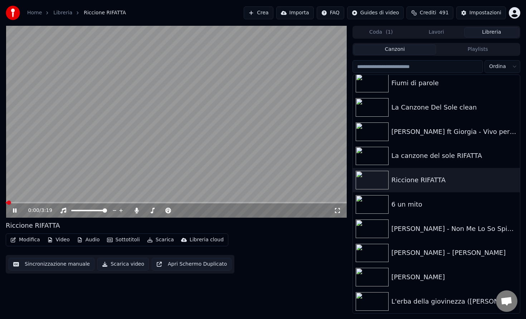
click at [203, 202] on video at bounding box center [176, 122] width 341 height 192
click at [207, 202] on span at bounding box center [176, 202] width 341 height 1
click at [200, 173] on video at bounding box center [176, 122] width 341 height 192
click at [217, 201] on video at bounding box center [176, 122] width 341 height 192
click at [231, 204] on div "1:59 / 3:19" at bounding box center [176, 210] width 341 height 14
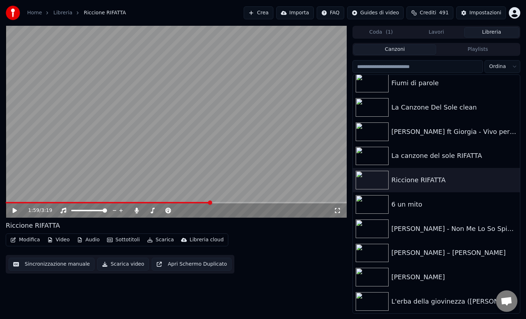
click at [233, 203] on div "1:59 / 3:19" at bounding box center [176, 210] width 341 height 14
click at [233, 189] on video at bounding box center [176, 122] width 341 height 192
click at [237, 202] on video at bounding box center [176, 122] width 341 height 192
click at [228, 185] on video at bounding box center [176, 122] width 341 height 192
click at [226, 168] on video at bounding box center [176, 122] width 341 height 192
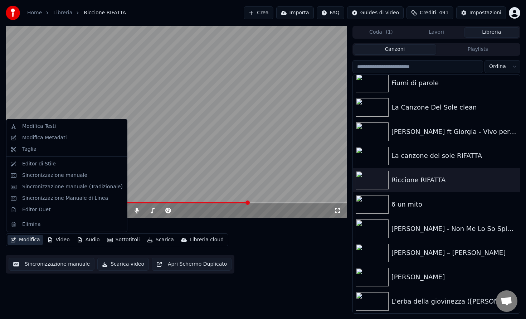
click at [28, 238] on button "Modifica" at bounding box center [25, 240] width 35 height 10
click at [54, 126] on div "Modifica Testi" at bounding box center [39, 126] width 34 height 7
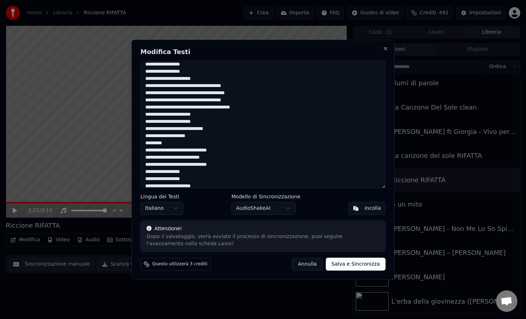
scroll to position [271, 0]
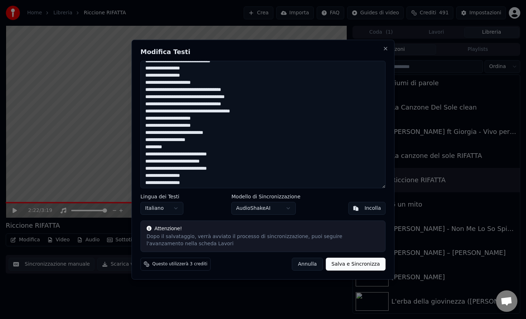
click at [313, 261] on button "Annulla" at bounding box center [307, 264] width 31 height 13
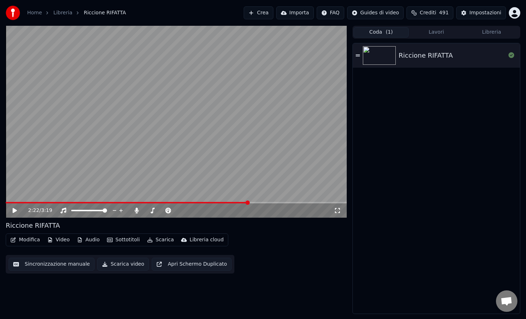
click at [390, 29] on span "( 1 )" at bounding box center [389, 32] width 7 height 7
click at [453, 72] on div "Riccione RIFATTA" at bounding box center [436, 178] width 167 height 270
click at [452, 59] on div "Riccione RIFATTA" at bounding box center [452, 55] width 107 height 10
click at [101, 202] on span at bounding box center [176, 202] width 341 height 1
click at [229, 201] on video at bounding box center [176, 122] width 341 height 192
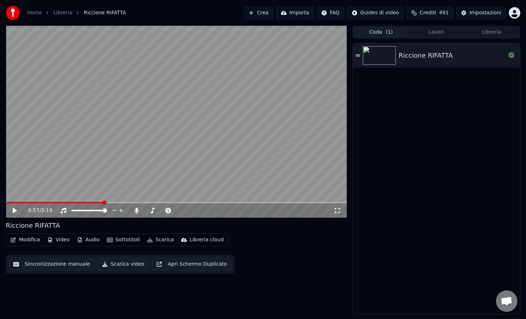
click at [229, 201] on video at bounding box center [176, 122] width 341 height 192
click at [233, 203] on span at bounding box center [176, 202] width 341 height 1
click at [244, 202] on span at bounding box center [176, 202] width 341 height 1
click at [256, 156] on video at bounding box center [176, 122] width 341 height 192
click at [448, 56] on div "Riccione RIFATTA" at bounding box center [426, 55] width 54 height 10
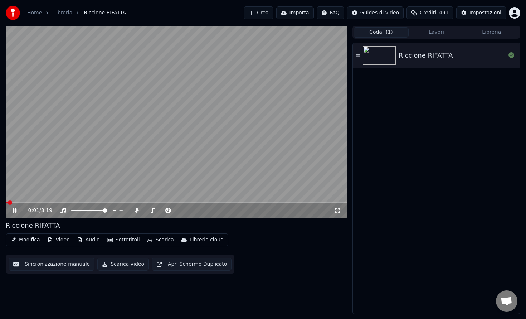
click at [32, 240] on button "Modifica" at bounding box center [25, 240] width 35 height 10
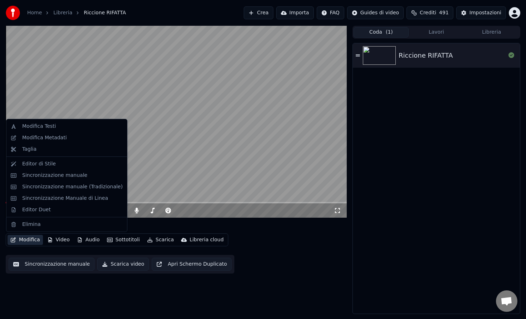
click at [409, 93] on div "Riccione RIFATTA" at bounding box center [436, 178] width 167 height 270
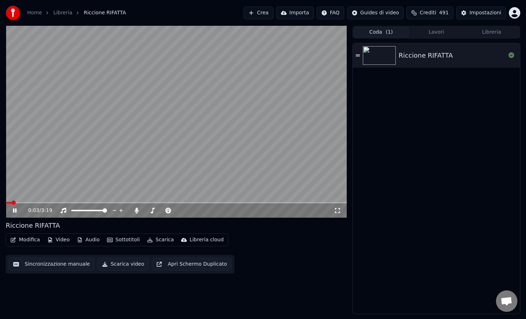
click at [441, 37] on div "Coda ( 1 ) Lavori Libreria" at bounding box center [437, 32] width 168 height 13
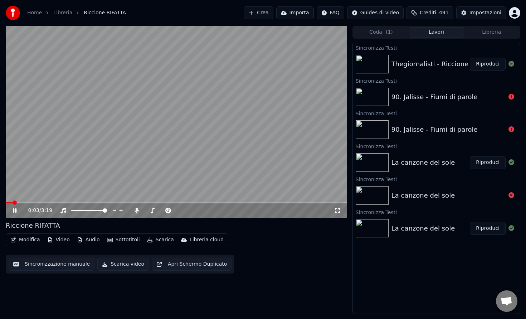
click at [446, 32] on button "Lavori" at bounding box center [436, 32] width 55 height 10
click at [451, 64] on div "Thegiornalisti - Riccione" at bounding box center [430, 64] width 77 height 10
click at [232, 202] on video at bounding box center [176, 122] width 341 height 192
click at [237, 203] on span at bounding box center [176, 202] width 341 height 1
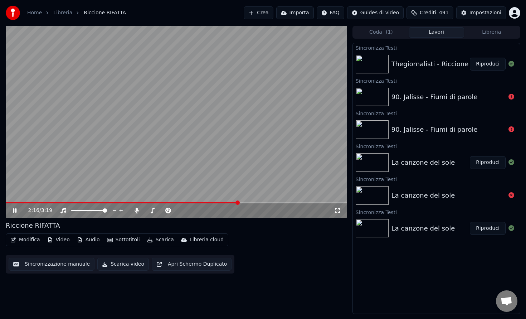
click at [279, 203] on div "2:16 / 3:19" at bounding box center [176, 210] width 341 height 14
click at [280, 203] on span at bounding box center [176, 202] width 341 height 1
click at [269, 203] on span at bounding box center [137, 202] width 263 height 1
click at [255, 176] on video at bounding box center [176, 122] width 341 height 192
click at [21, 240] on button "Modifica" at bounding box center [25, 240] width 35 height 10
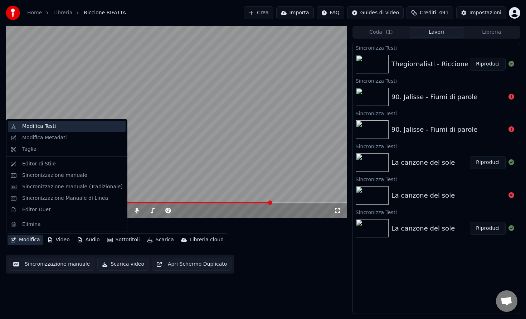
click at [54, 126] on div "Modifica Testi" at bounding box center [72, 126] width 101 height 7
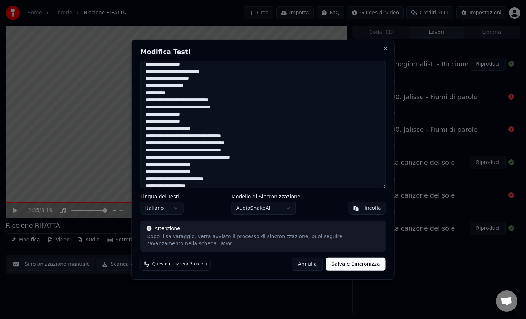
scroll to position [215, 0]
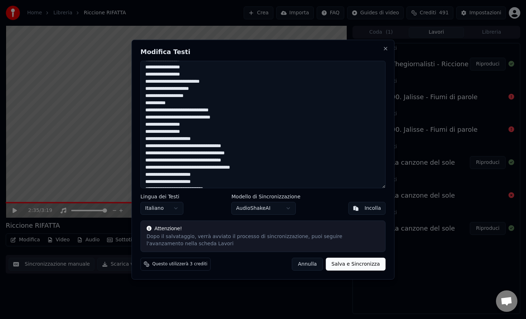
click at [172, 110] on textarea at bounding box center [263, 124] width 245 height 127
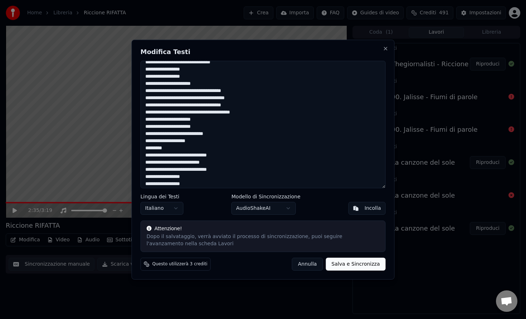
scroll to position [265, 0]
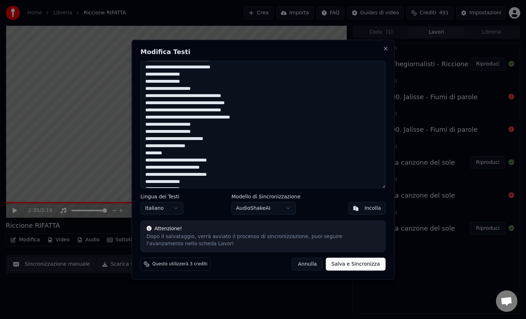
type textarea "**********"
click at [351, 263] on button "Salva e Sincronizza" at bounding box center [356, 264] width 60 height 13
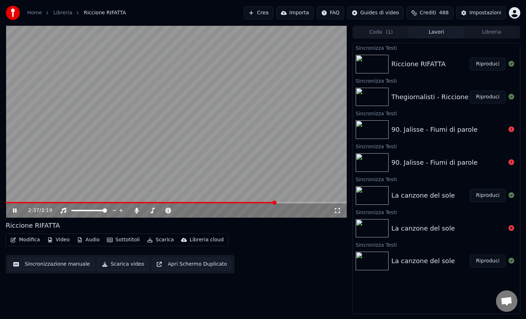
click at [252, 205] on div "2:37 / 3:19" at bounding box center [176, 210] width 341 height 14
click at [252, 204] on div "2:38 / 3:19" at bounding box center [176, 210] width 341 height 14
click at [250, 203] on div "2:39 / 3:19" at bounding box center [176, 210] width 341 height 14
click at [248, 202] on span at bounding box center [127, 202] width 243 height 1
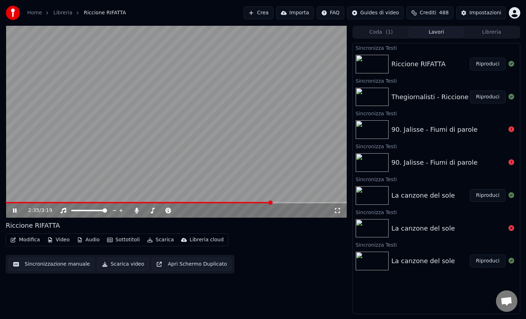
click at [251, 171] on video at bounding box center [176, 122] width 341 height 192
click at [483, 34] on button "Libreria" at bounding box center [491, 32] width 55 height 10
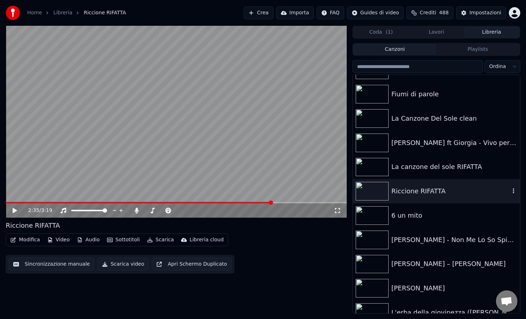
scroll to position [77, 0]
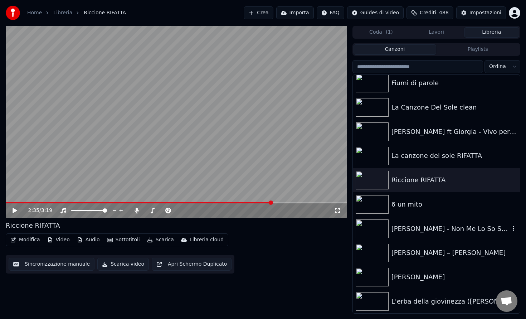
click at [430, 233] on div "[PERSON_NAME] - Non Me Lo So Spiegare" at bounding box center [451, 229] width 119 height 10
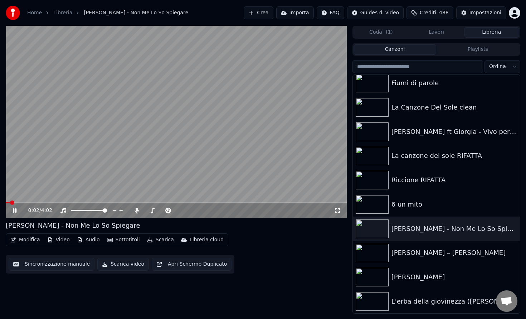
click at [22, 202] on span at bounding box center [176, 202] width 341 height 1
click at [17, 201] on video at bounding box center [176, 122] width 341 height 192
click at [15, 201] on video at bounding box center [176, 122] width 341 height 192
click at [14, 204] on div "0:12 / 4:02" at bounding box center [176, 210] width 341 height 14
click at [13, 203] on span at bounding box center [9, 202] width 7 height 1
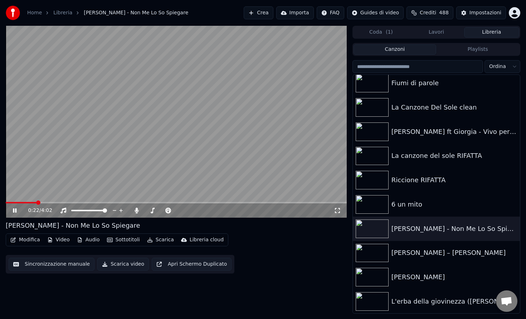
click at [42, 203] on span at bounding box center [176, 202] width 341 height 1
click at [66, 181] on video at bounding box center [176, 122] width 341 height 192
